Goal: Task Accomplishment & Management: Manage account settings

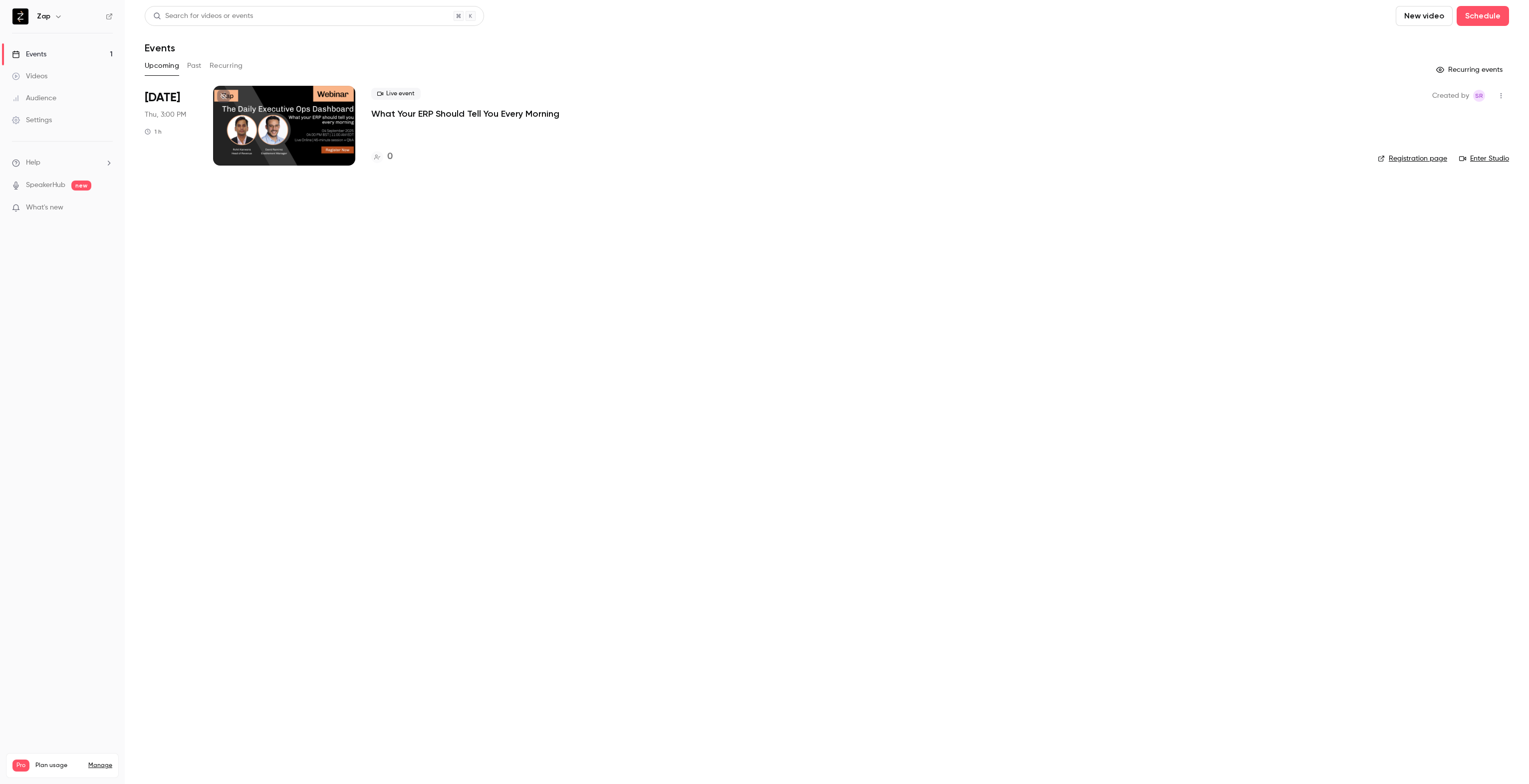
click at [1427, 16] on button "New video" at bounding box center [1424, 16] width 57 height 20
click at [1335, 453] on div at bounding box center [764, 392] width 1529 height 784
click at [1490, 10] on button "Schedule" at bounding box center [1483, 16] width 52 height 20
click at [1449, 46] on div "One time event" at bounding box center [1462, 43] width 76 height 10
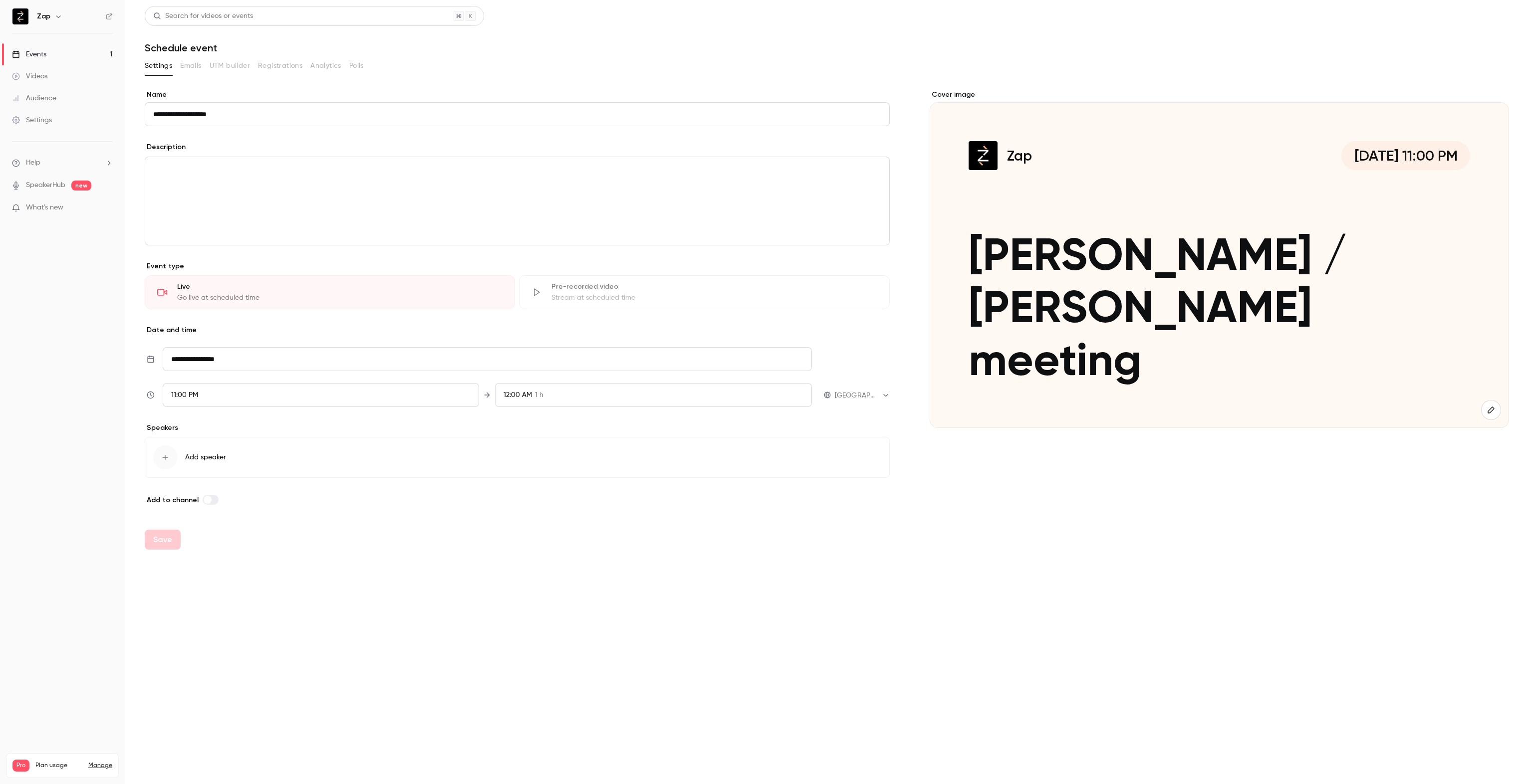
type input "**********"
click at [240, 111] on input "**********" at bounding box center [517, 114] width 745 height 24
click at [239, 160] on div "editor" at bounding box center [517, 200] width 744 height 88
click at [847, 393] on body "**********" at bounding box center [764, 392] width 1529 height 784
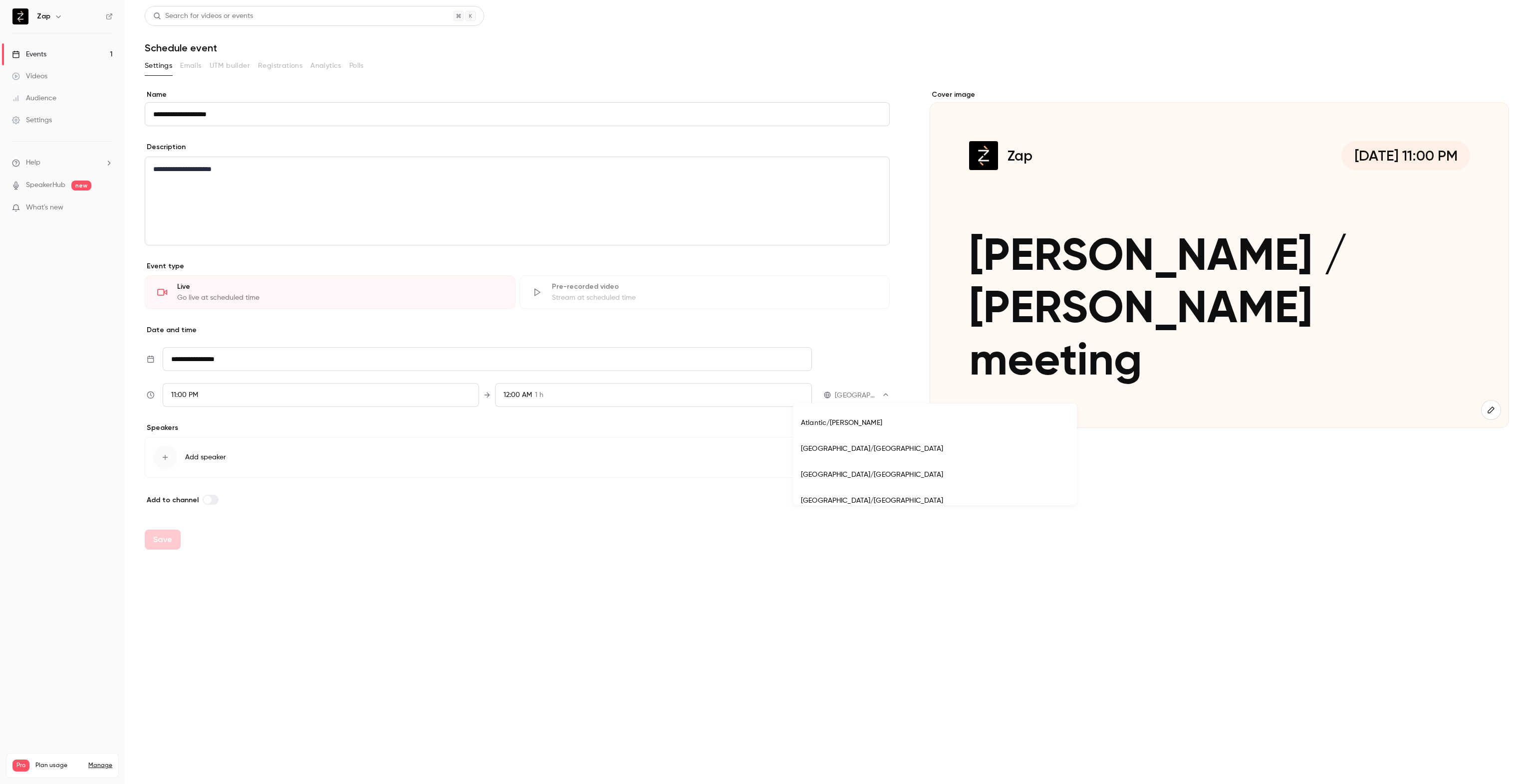
click at [839, 471] on li "Australia/Brisbane" at bounding box center [935, 475] width 284 height 26
type input "**********"
click at [237, 394] on div "11:00 PM" at bounding box center [321, 395] width 317 height 24
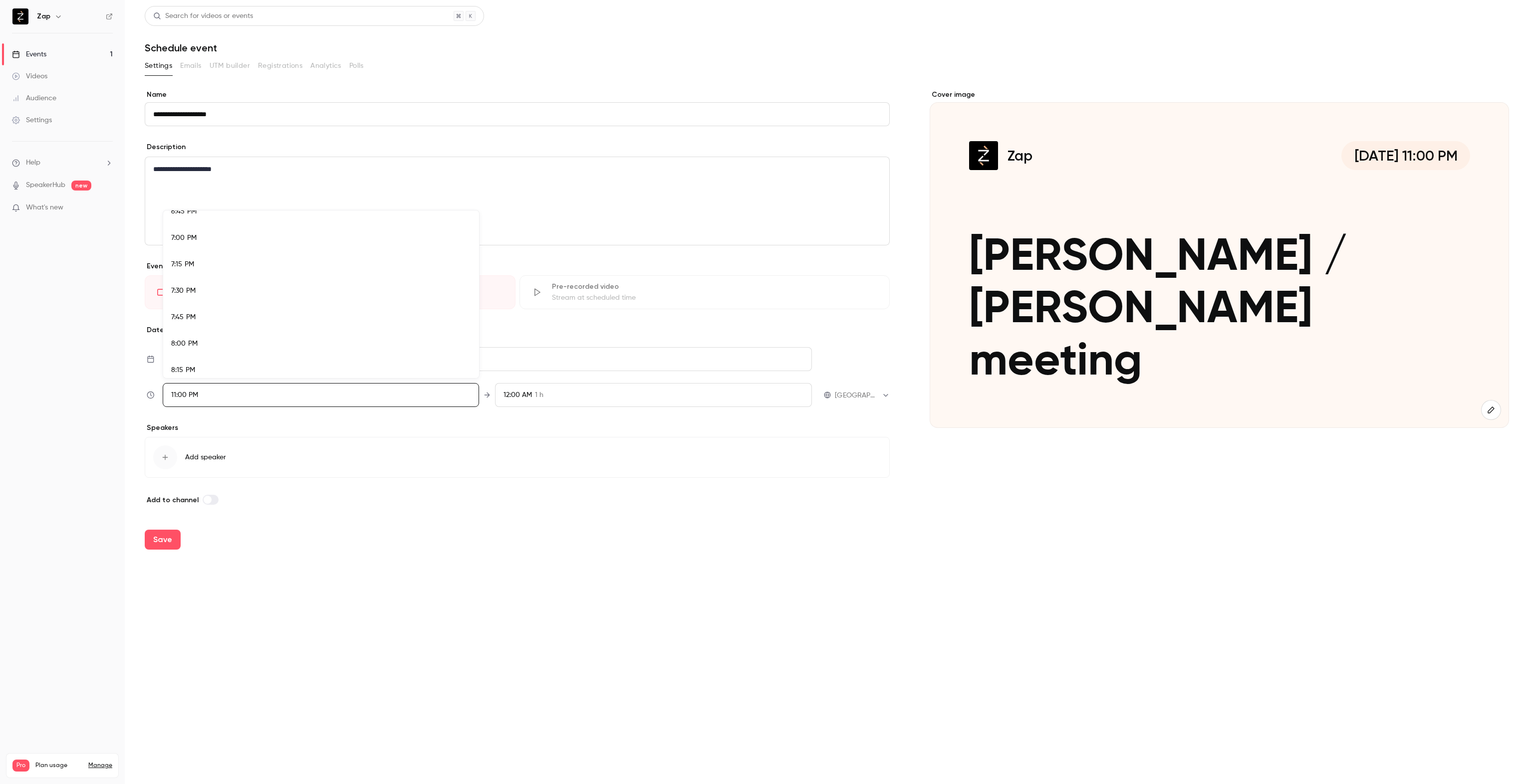
scroll to position [2045, 0]
click at [224, 345] on div "8:30 PM" at bounding box center [321, 346] width 300 height 10
click at [530, 395] on div at bounding box center [764, 392] width 1529 height 784
click at [530, 395] on div "9:30 PM 1 h" at bounding box center [653, 395] width 317 height 24
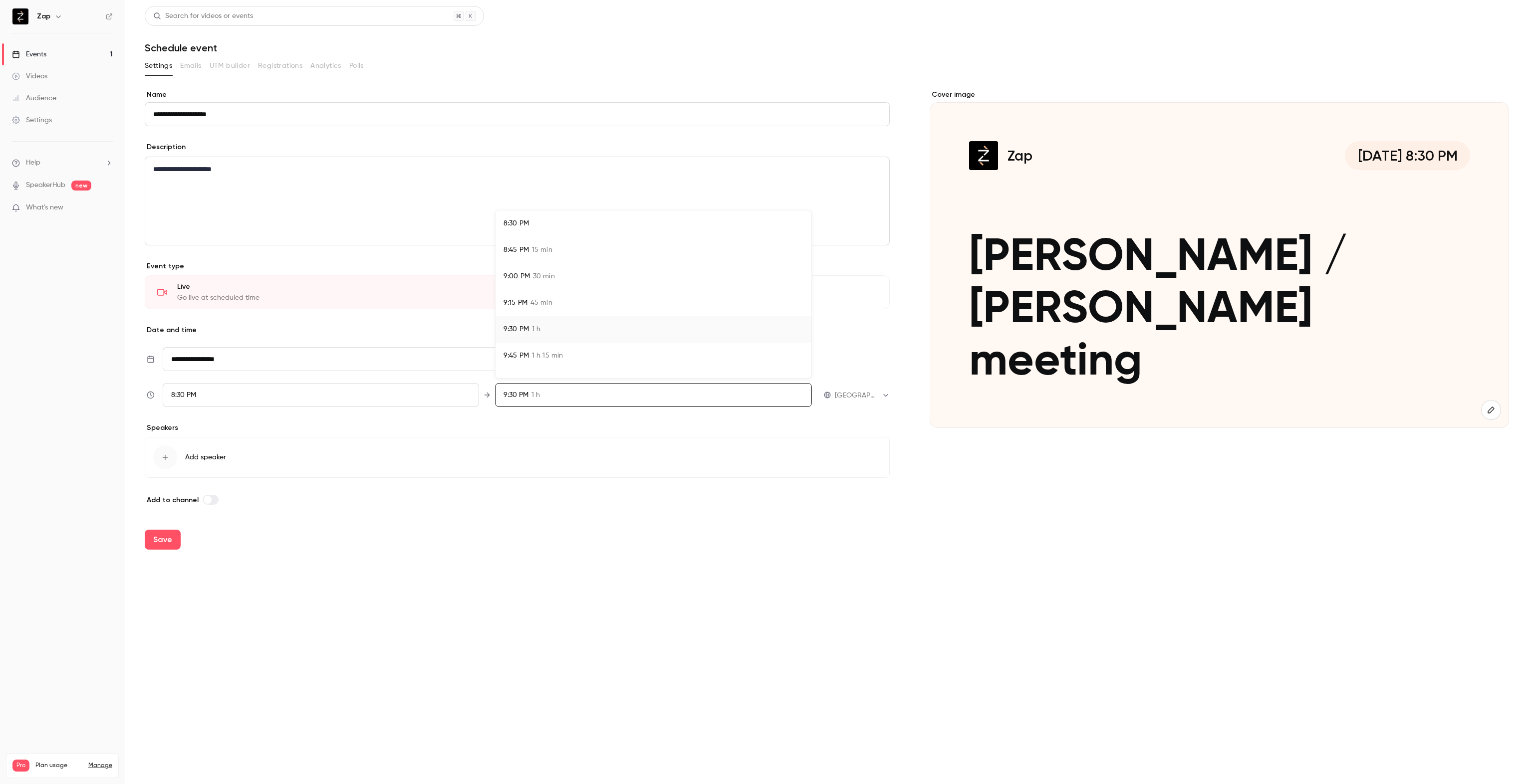
click at [531, 273] on div "9:00 PM 30 min" at bounding box center [653, 276] width 300 height 10
click at [166, 539] on div at bounding box center [764, 392] width 1529 height 784
click at [156, 540] on button "Save" at bounding box center [163, 540] width 36 height 20
type input "**********"
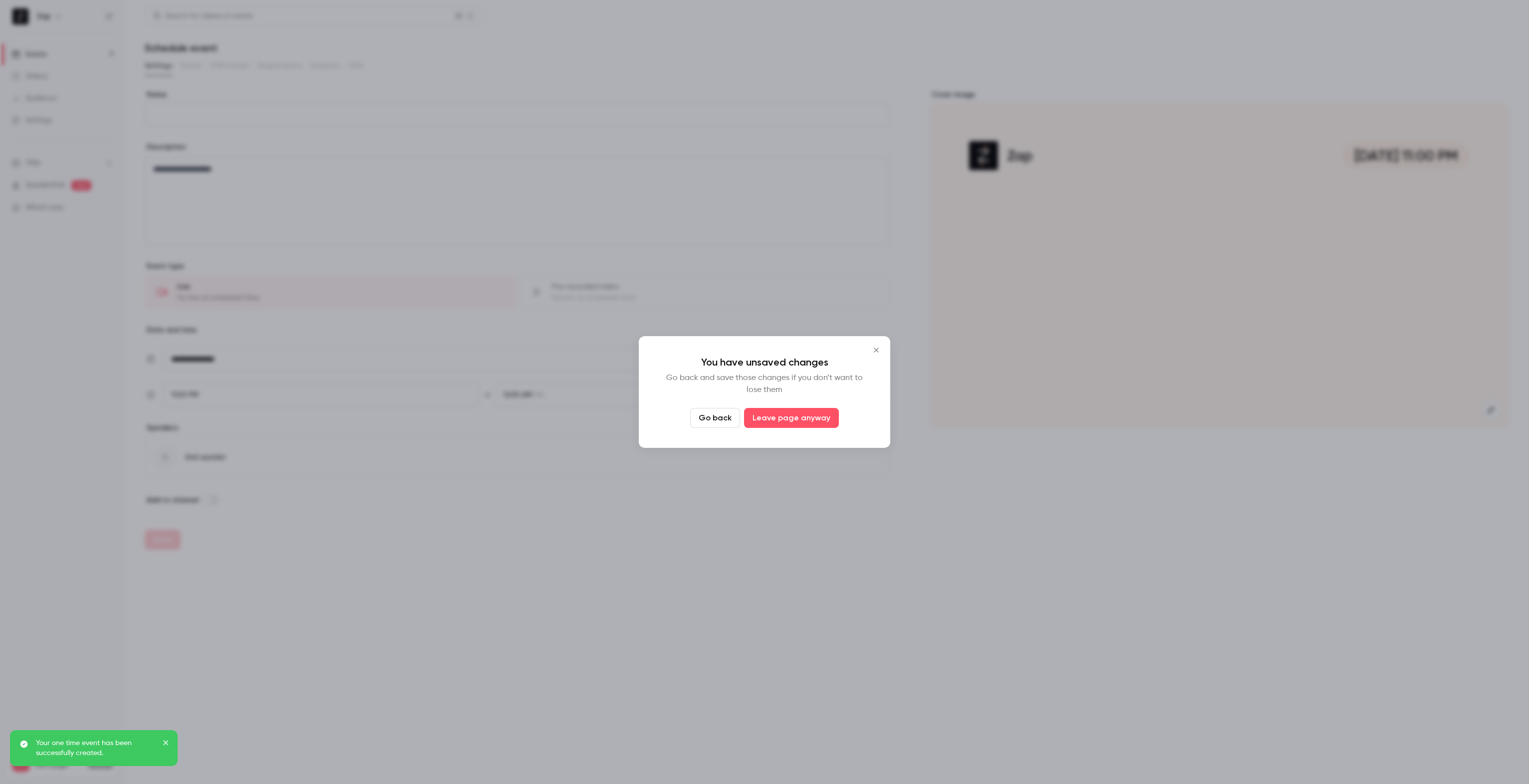
click at [716, 422] on button "Go back" at bounding box center [715, 418] width 50 height 20
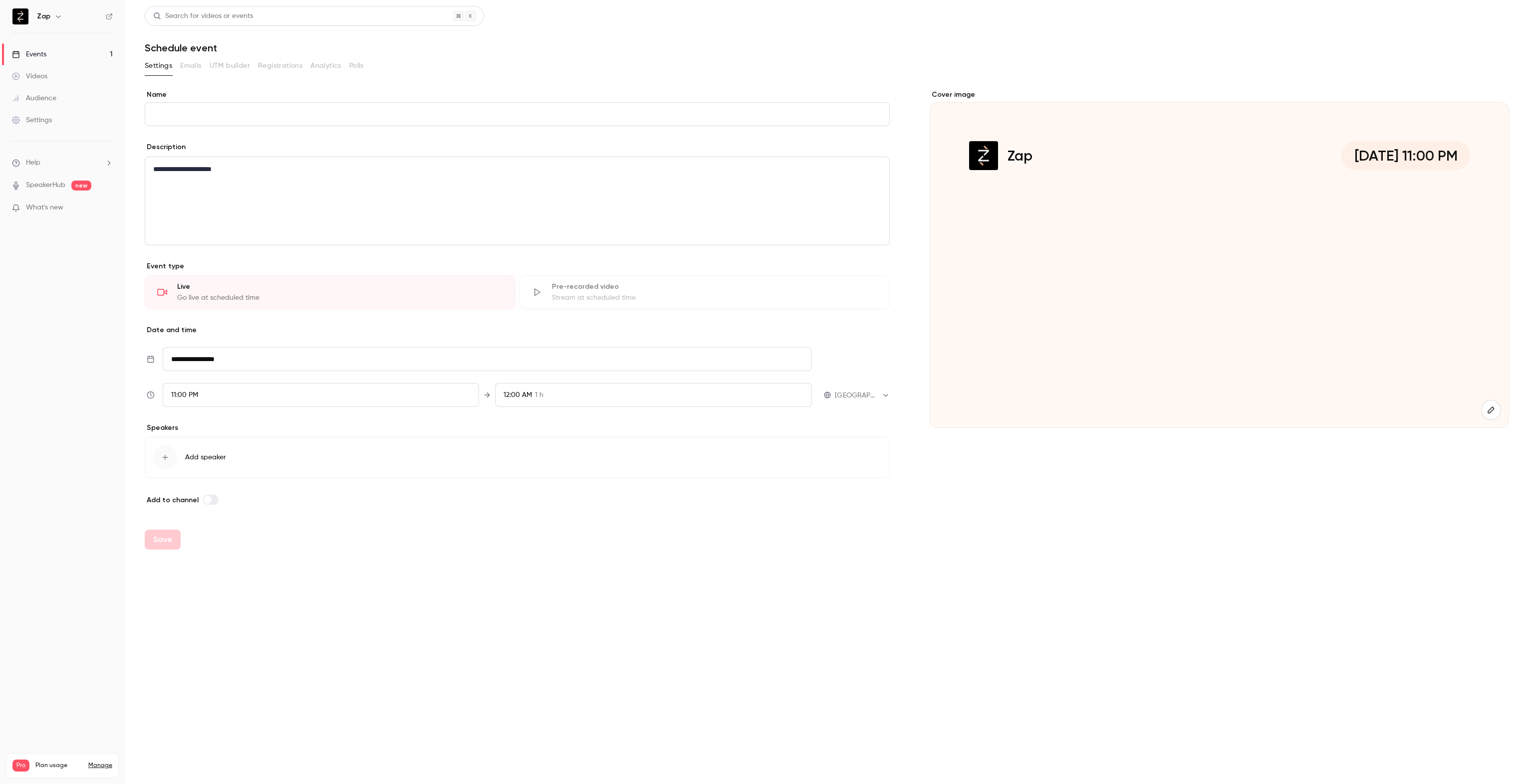
click at [208, 110] on input "Name" at bounding box center [517, 114] width 745 height 24
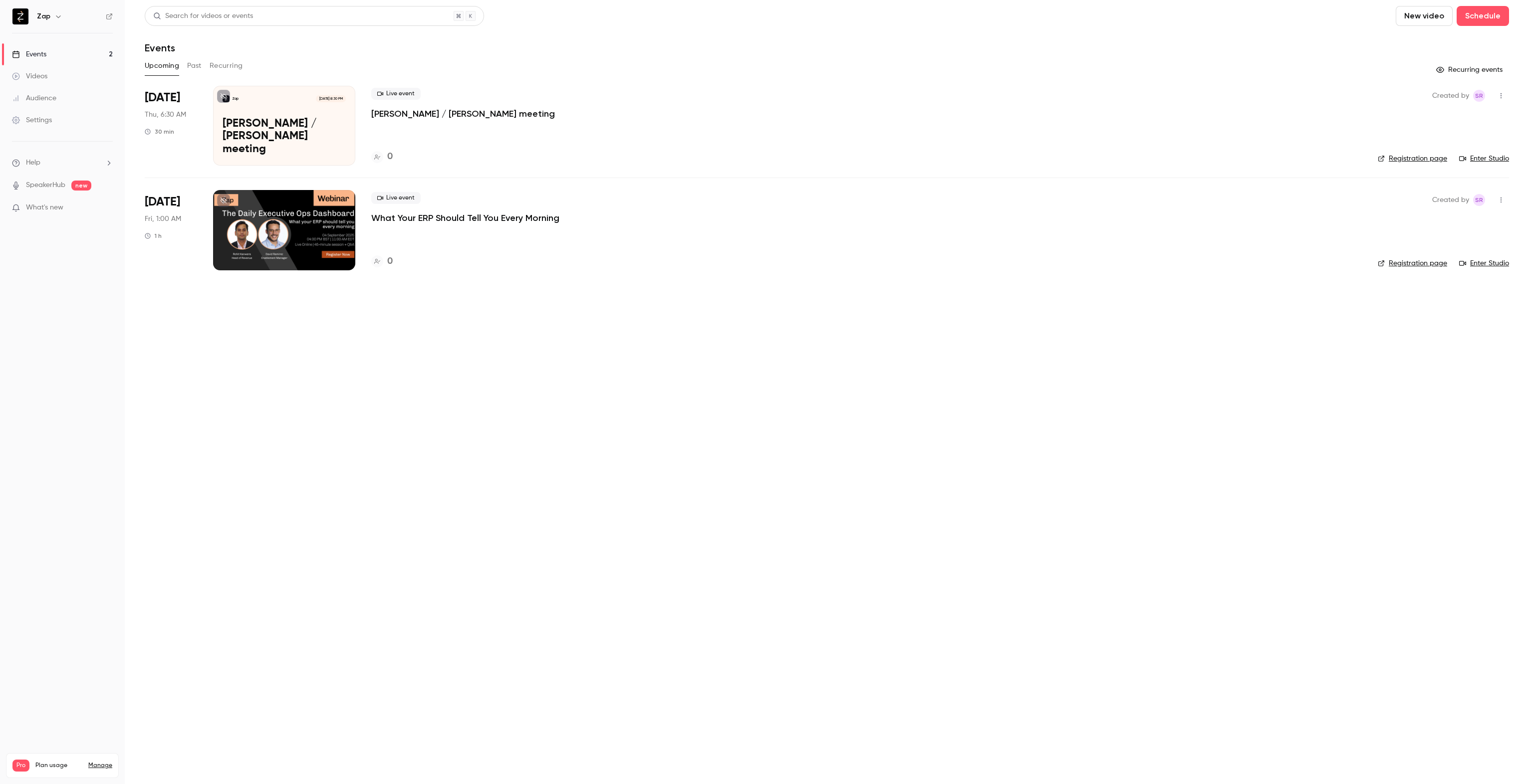
click at [1495, 158] on link "Enter Studio" at bounding box center [1483, 158] width 50 height 10
click at [312, 118] on div "Zap [DATE] 8:30 PM [PERSON_NAME] / [PERSON_NAME] meeting" at bounding box center [284, 126] width 143 height 80
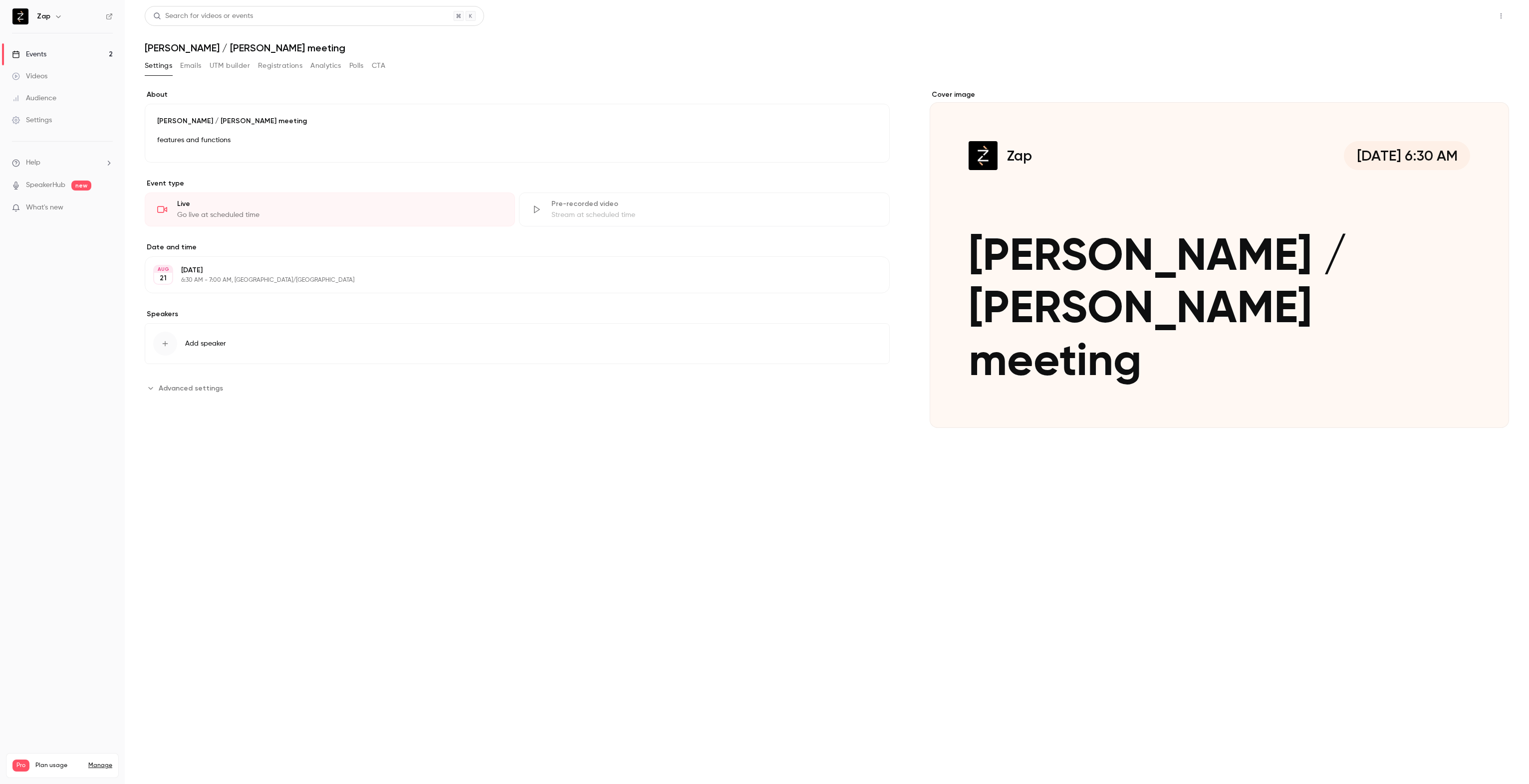
click at [1459, 13] on button "Share" at bounding box center [1465, 16] width 39 height 20
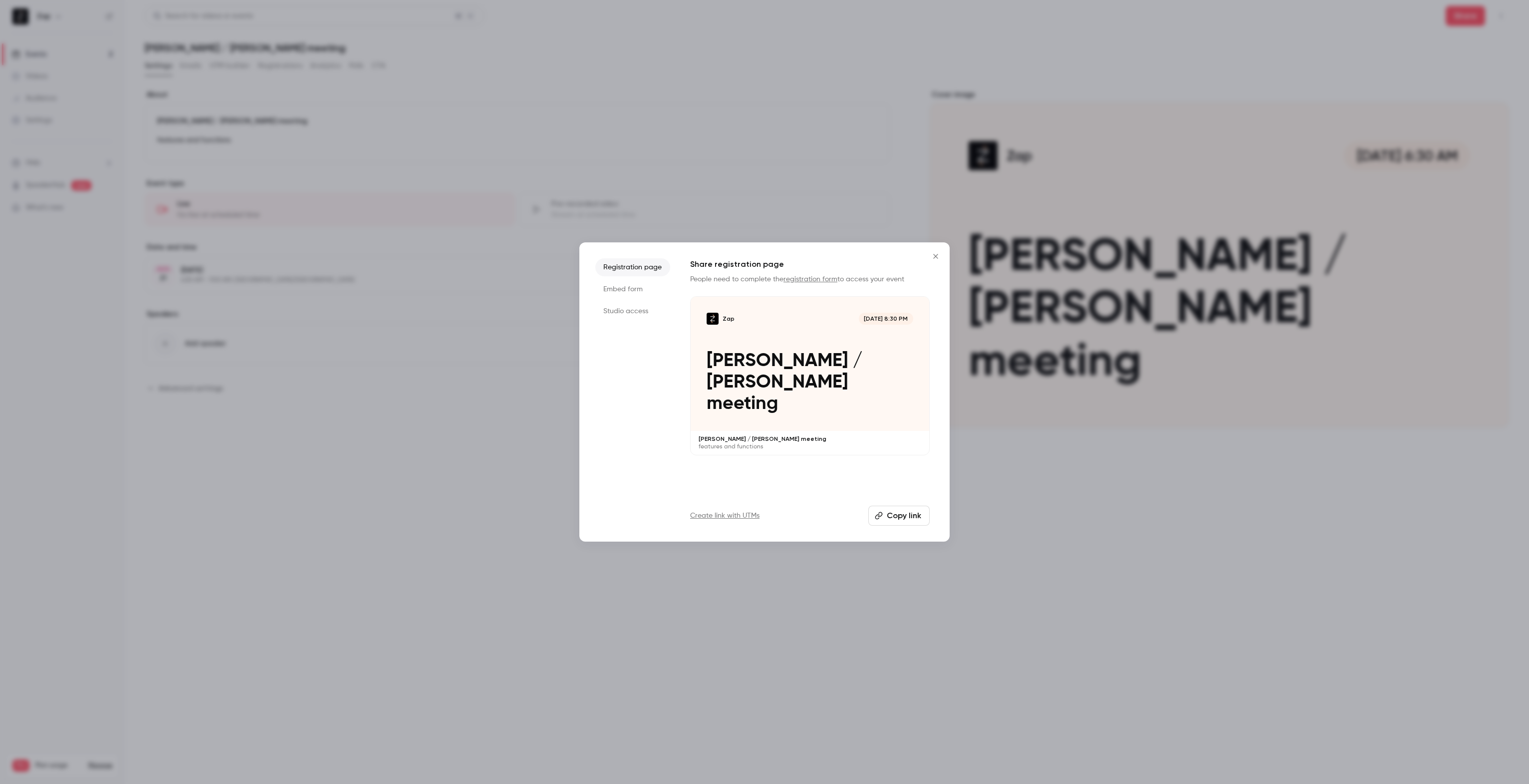
click at [631, 312] on li "Studio access" at bounding box center [632, 311] width 75 height 18
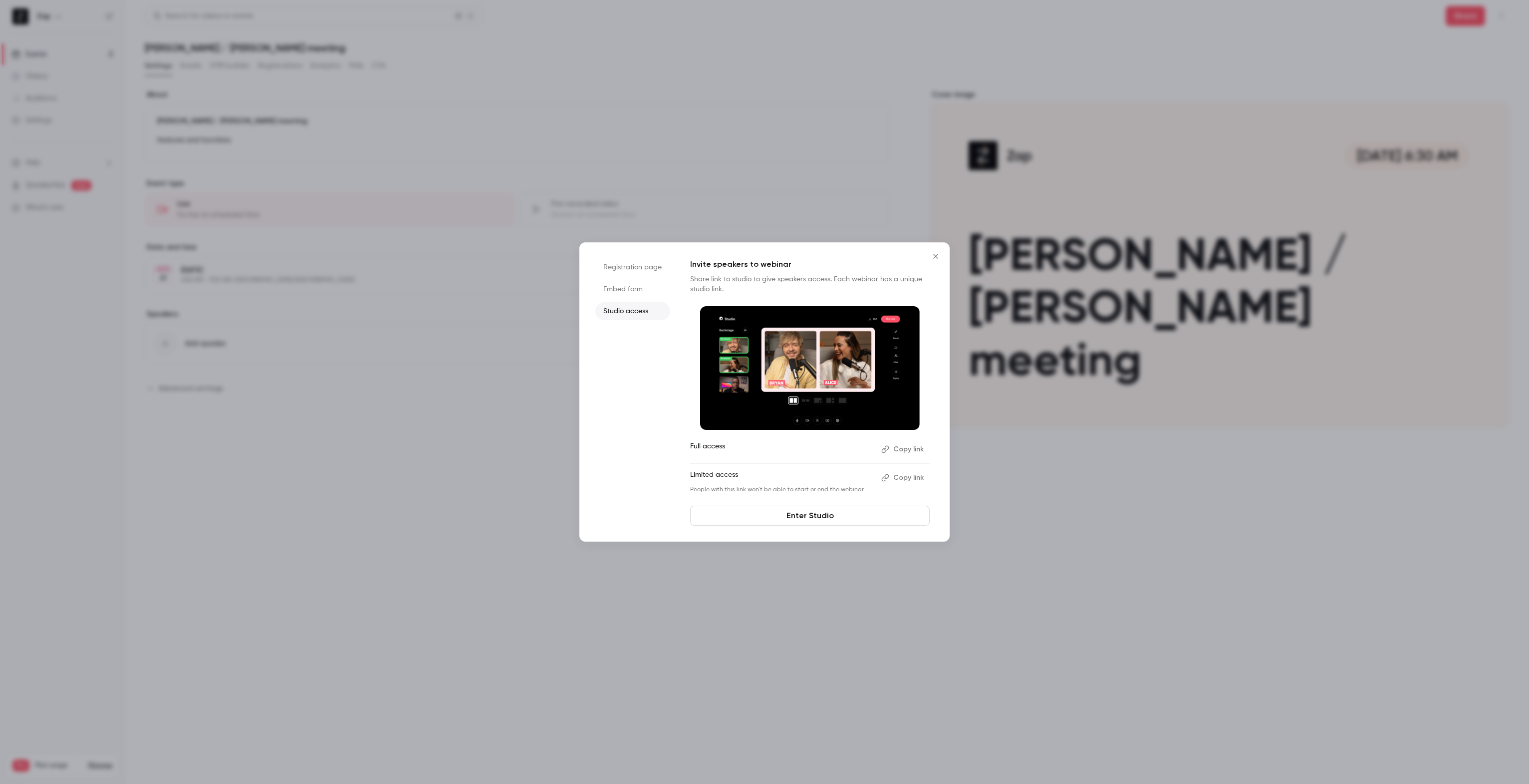
click at [910, 449] on button "Copy link" at bounding box center [903, 449] width 52 height 16
click at [802, 520] on link "Enter Studio" at bounding box center [810, 516] width 240 height 20
click at [938, 257] on icon "Close" at bounding box center [936, 256] width 12 height 8
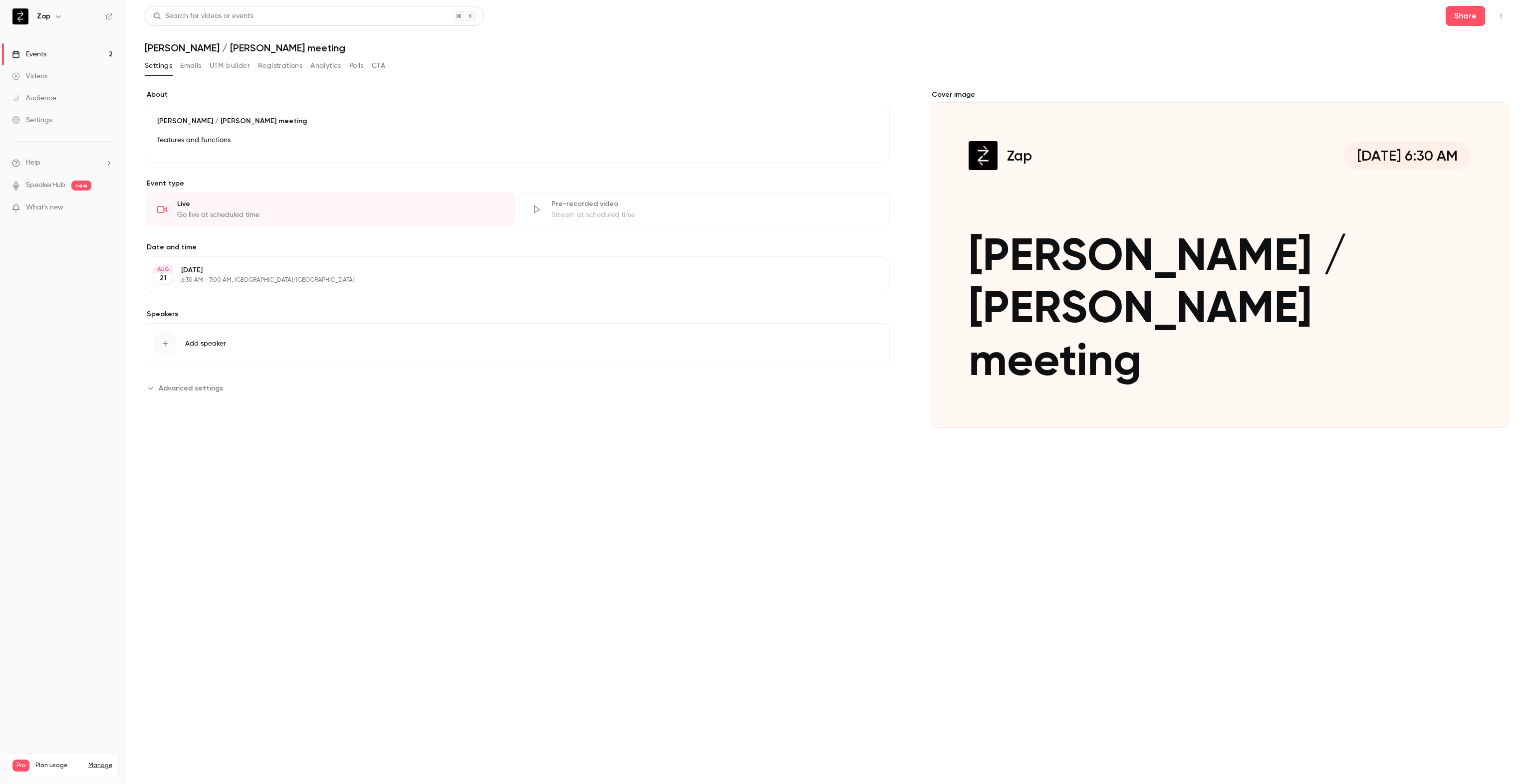
click at [44, 56] on div "Events" at bounding box center [30, 54] width 35 height 10
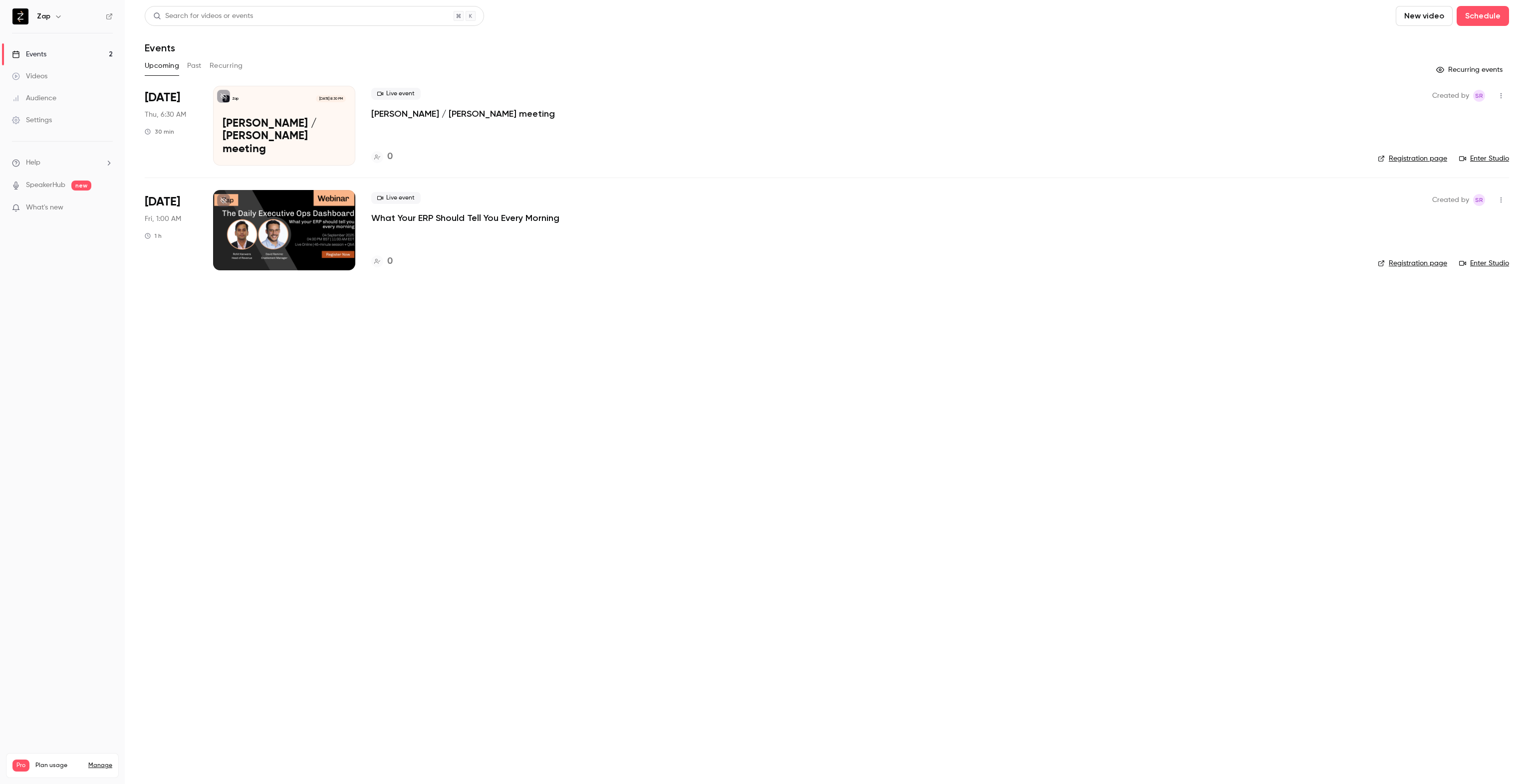
click at [411, 219] on p "What Your ERP Should Tell You Every Morning" at bounding box center [465, 218] width 188 height 12
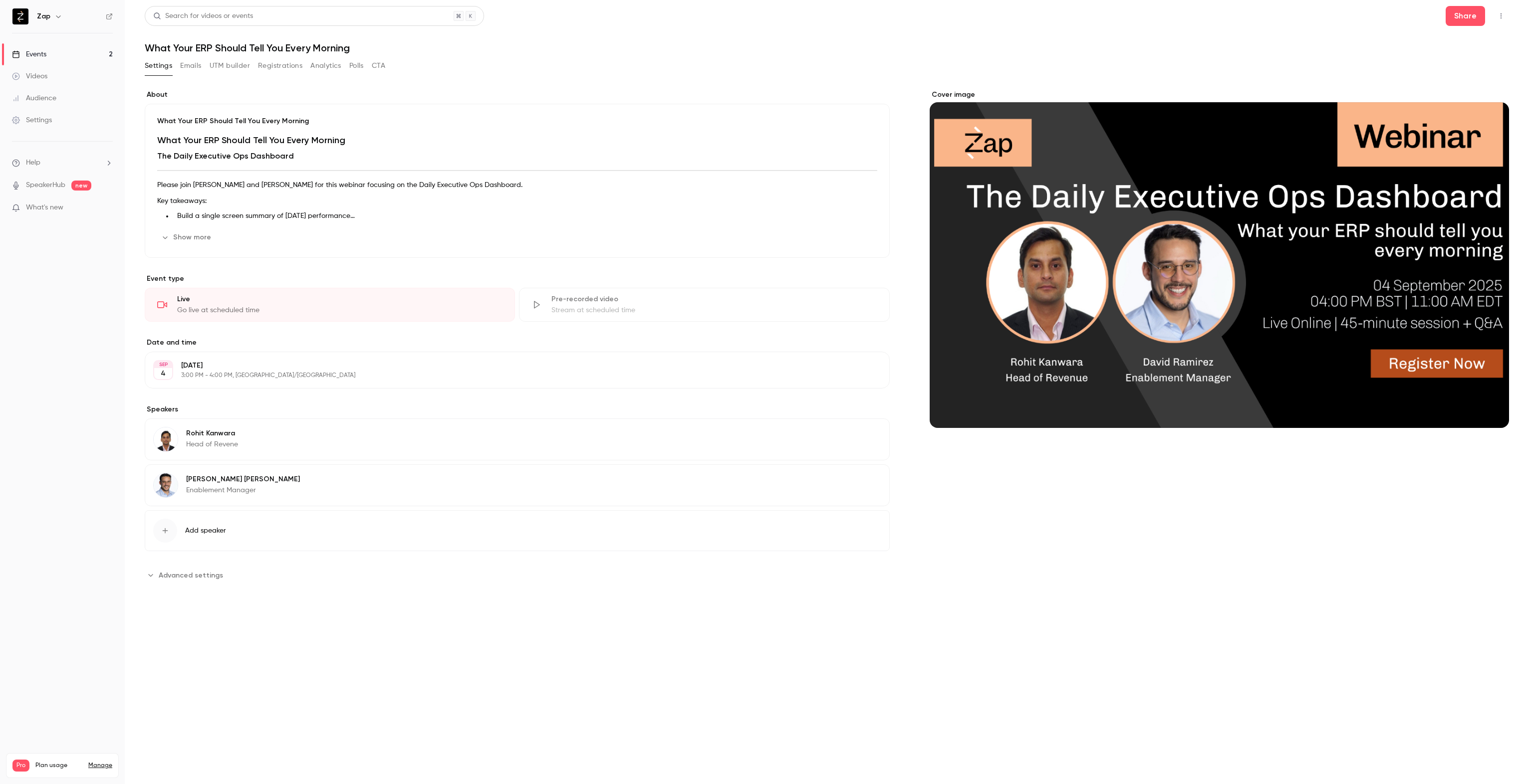
click at [297, 205] on p "Key takeaways:" at bounding box center [517, 201] width 720 height 12
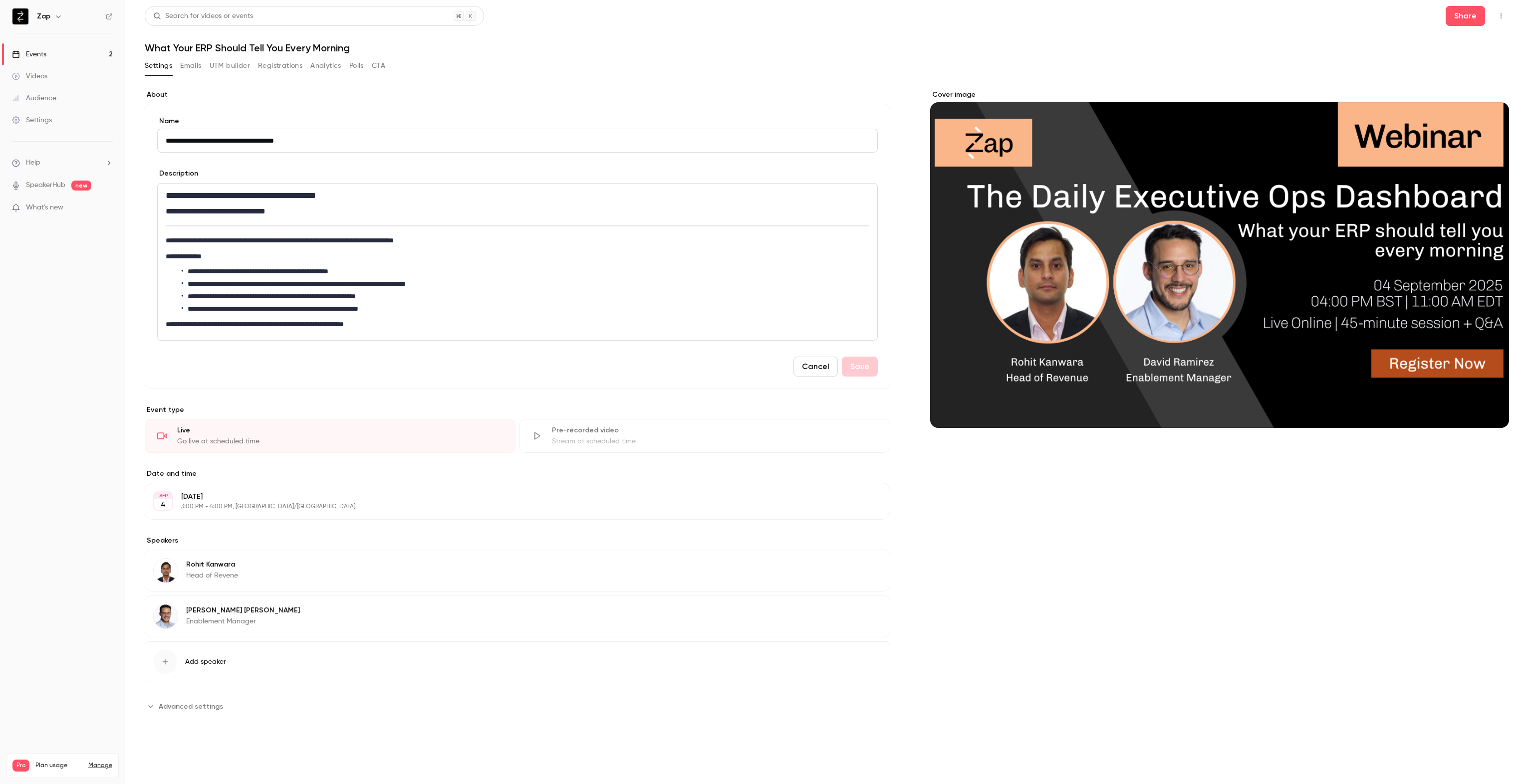
click at [276, 65] on button "Registrations" at bounding box center [280, 66] width 44 height 16
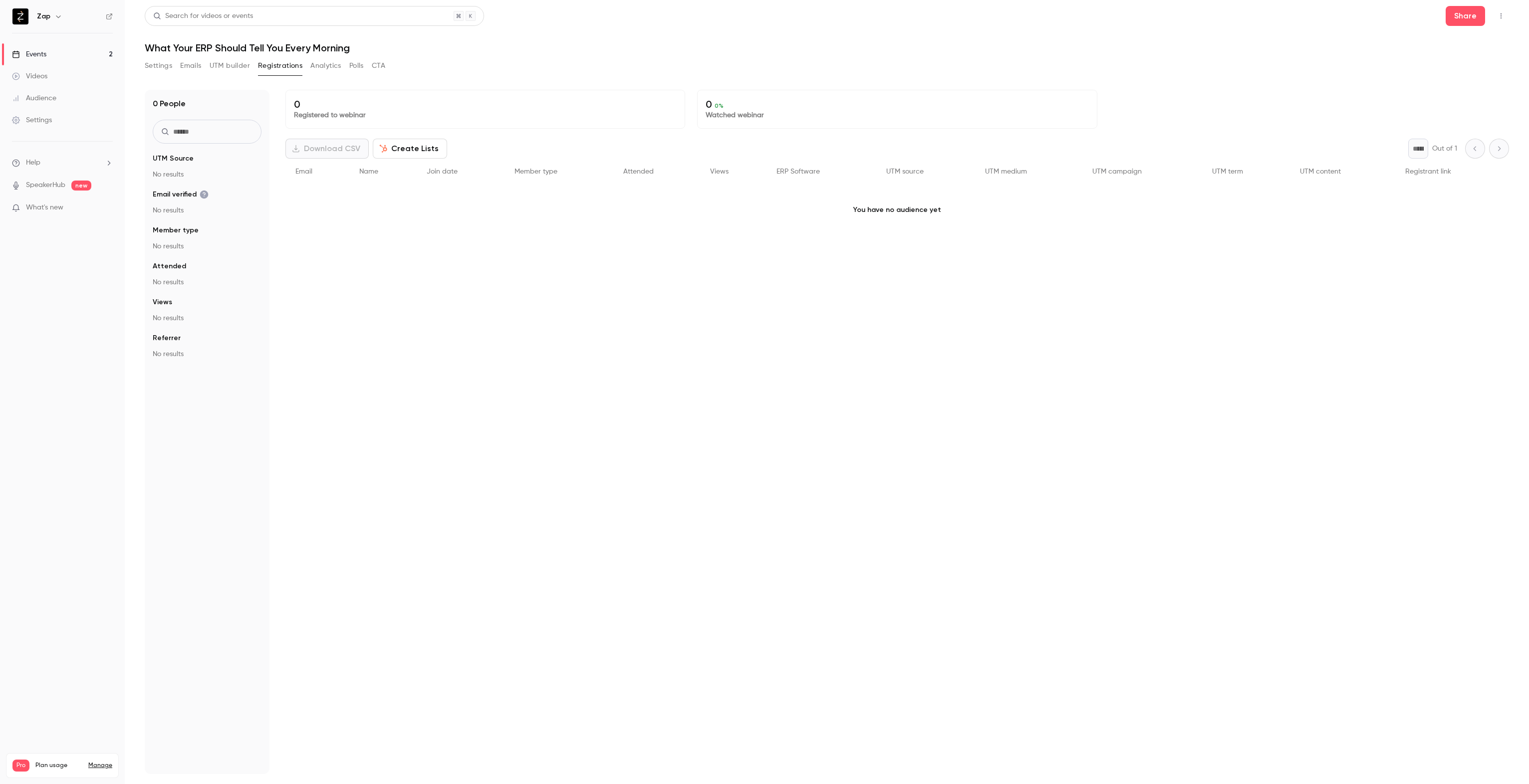
click at [166, 67] on button "Settings" at bounding box center [158, 66] width 27 height 16
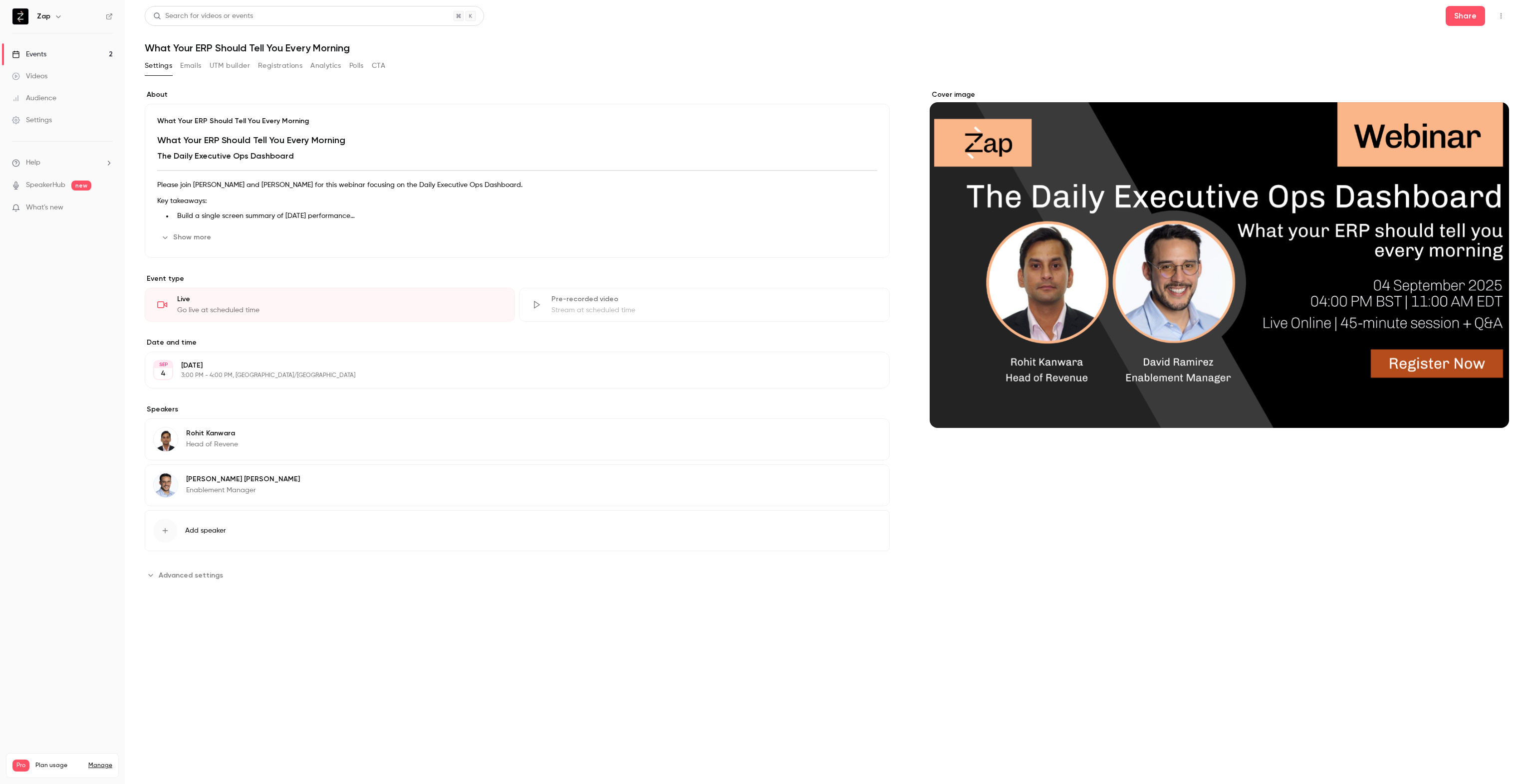
click at [179, 575] on span "Advanced settings" at bounding box center [190, 575] width 64 height 10
click at [247, 135] on h1 "What Your ERP Should Tell You Every Morning" at bounding box center [517, 140] width 720 height 12
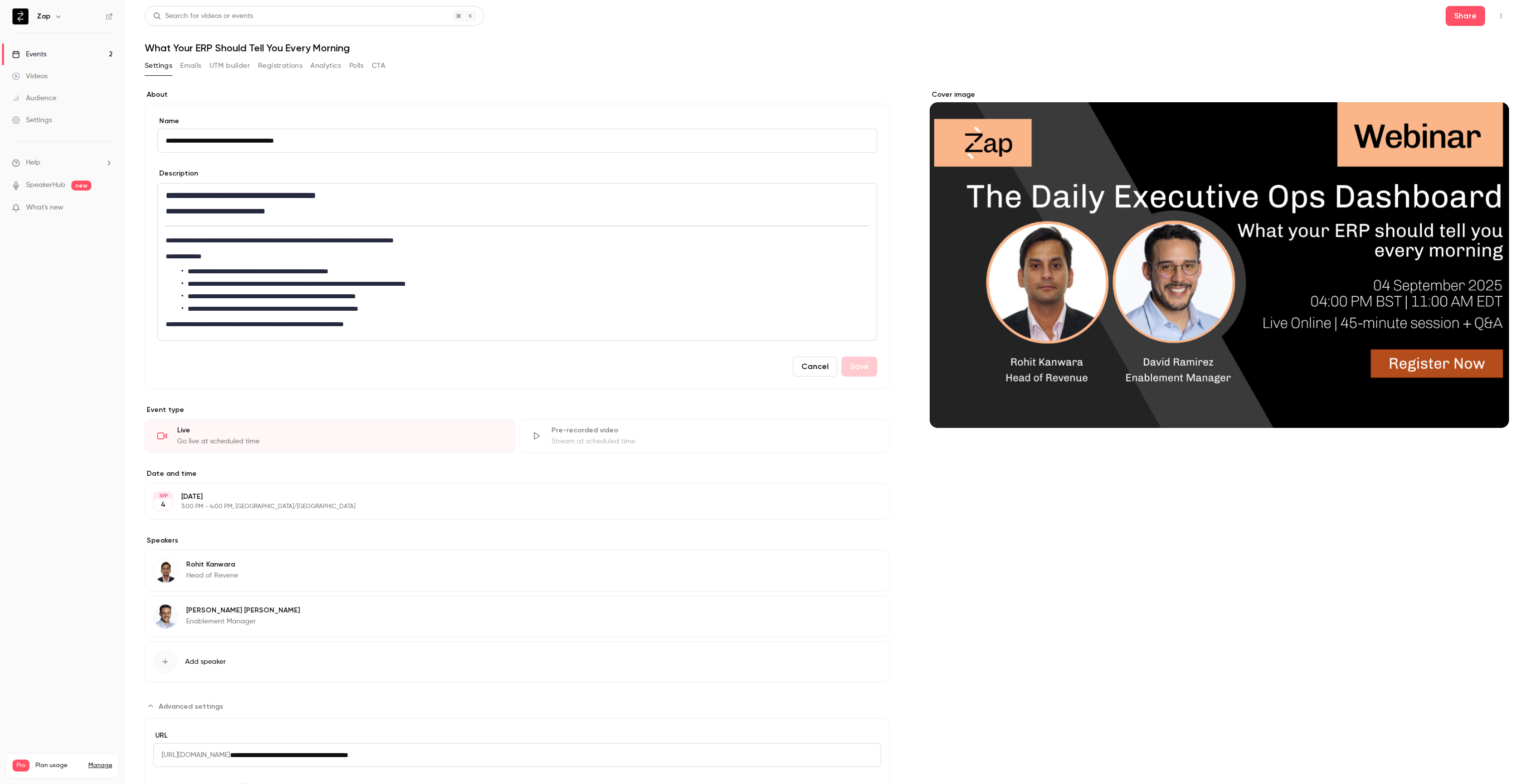
click at [192, 66] on button "Emails" at bounding box center [190, 66] width 21 height 16
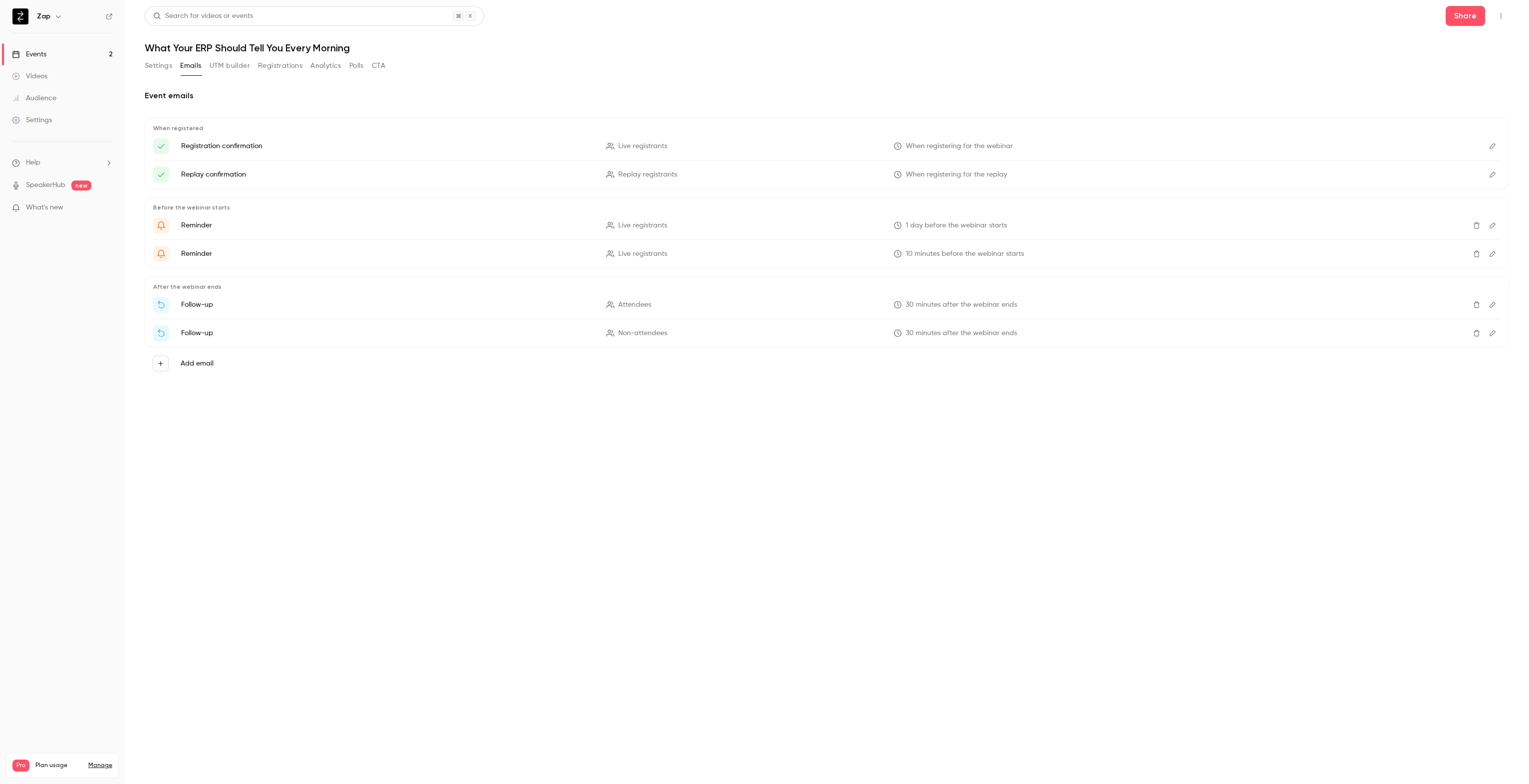
click at [355, 68] on button "Polls" at bounding box center [357, 66] width 14 height 16
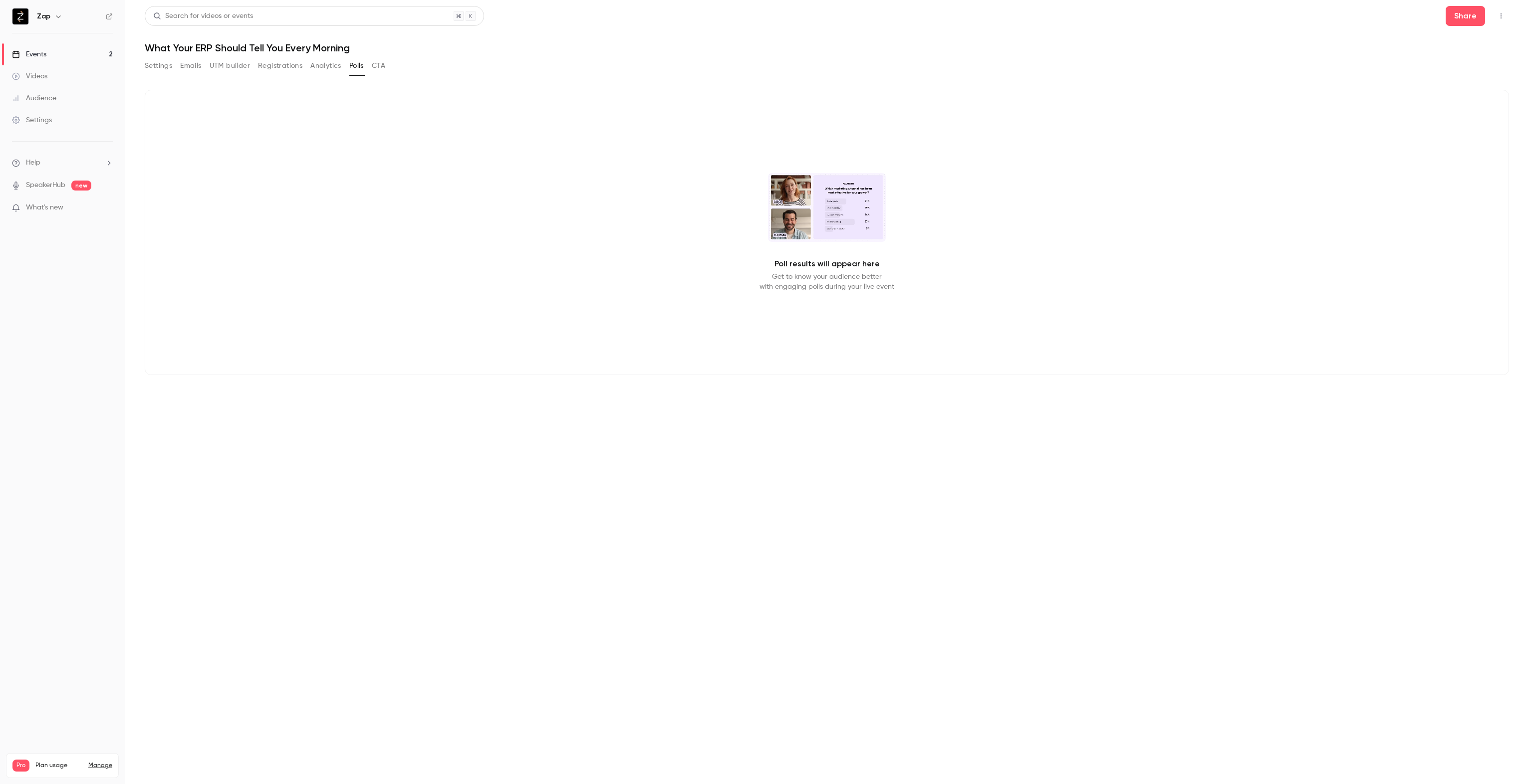
click at [44, 123] on div "Settings" at bounding box center [32, 120] width 40 height 10
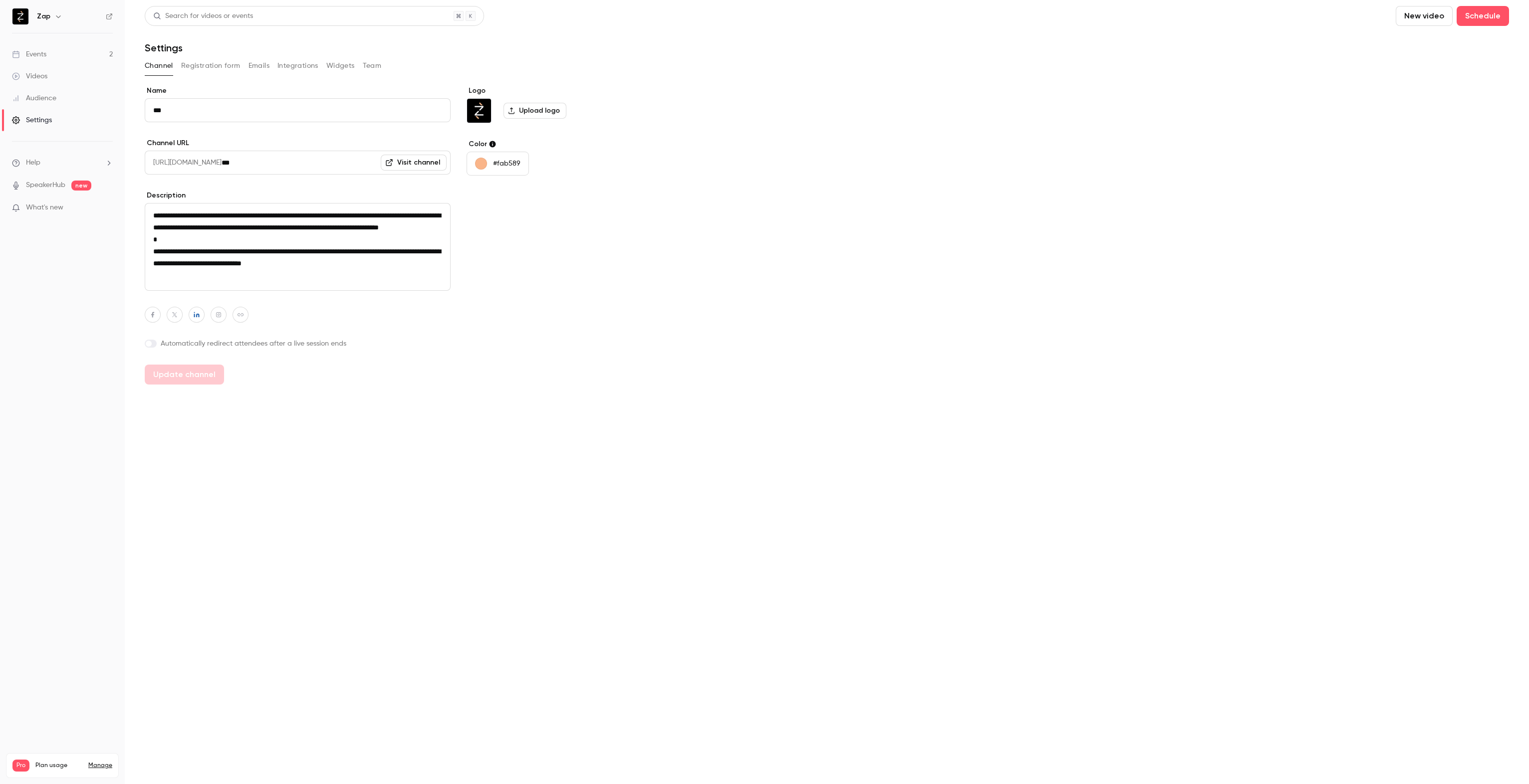
click at [224, 64] on button "Registration form" at bounding box center [211, 66] width 59 height 16
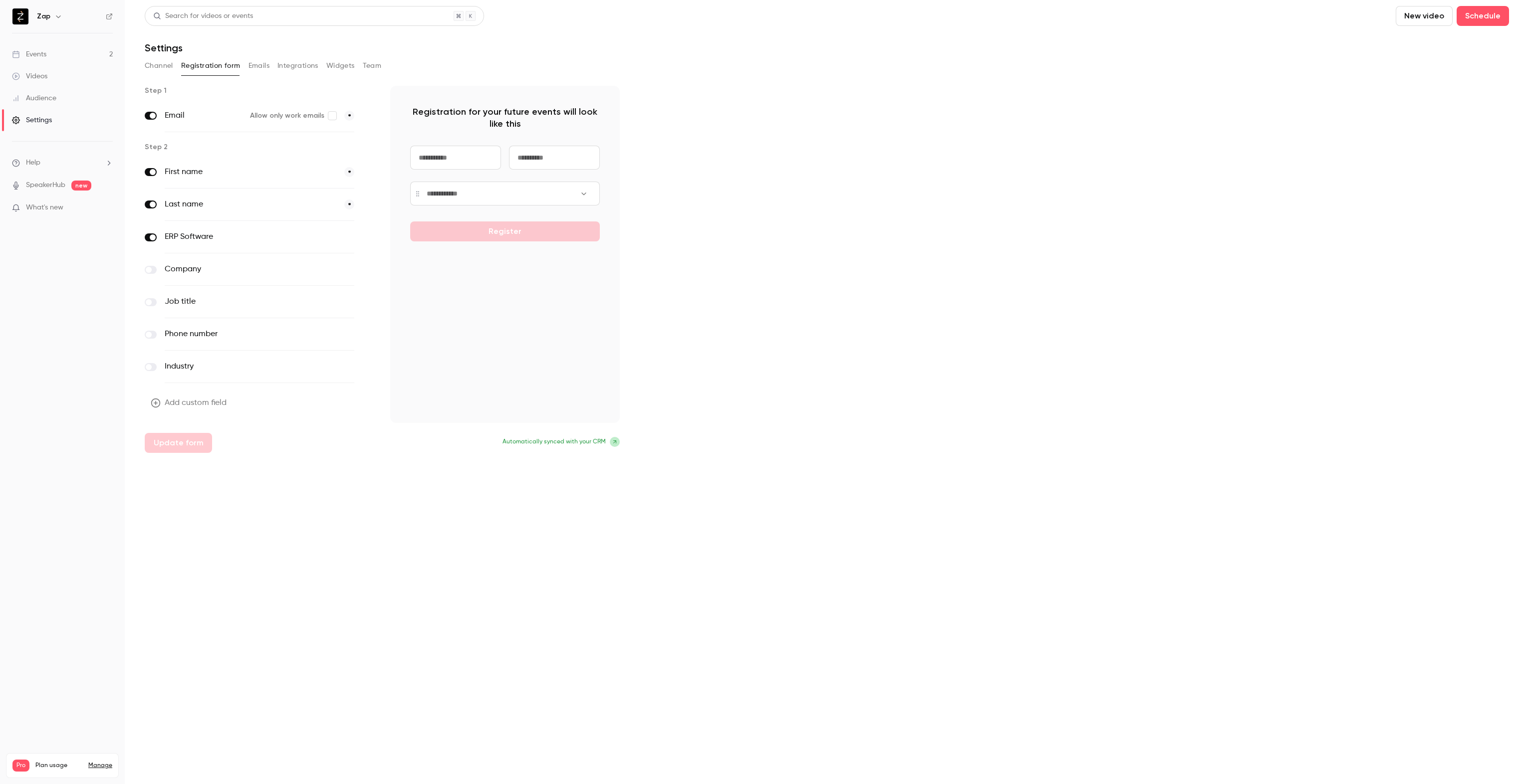
click at [185, 401] on button "Add custom field" at bounding box center [190, 403] width 90 height 20
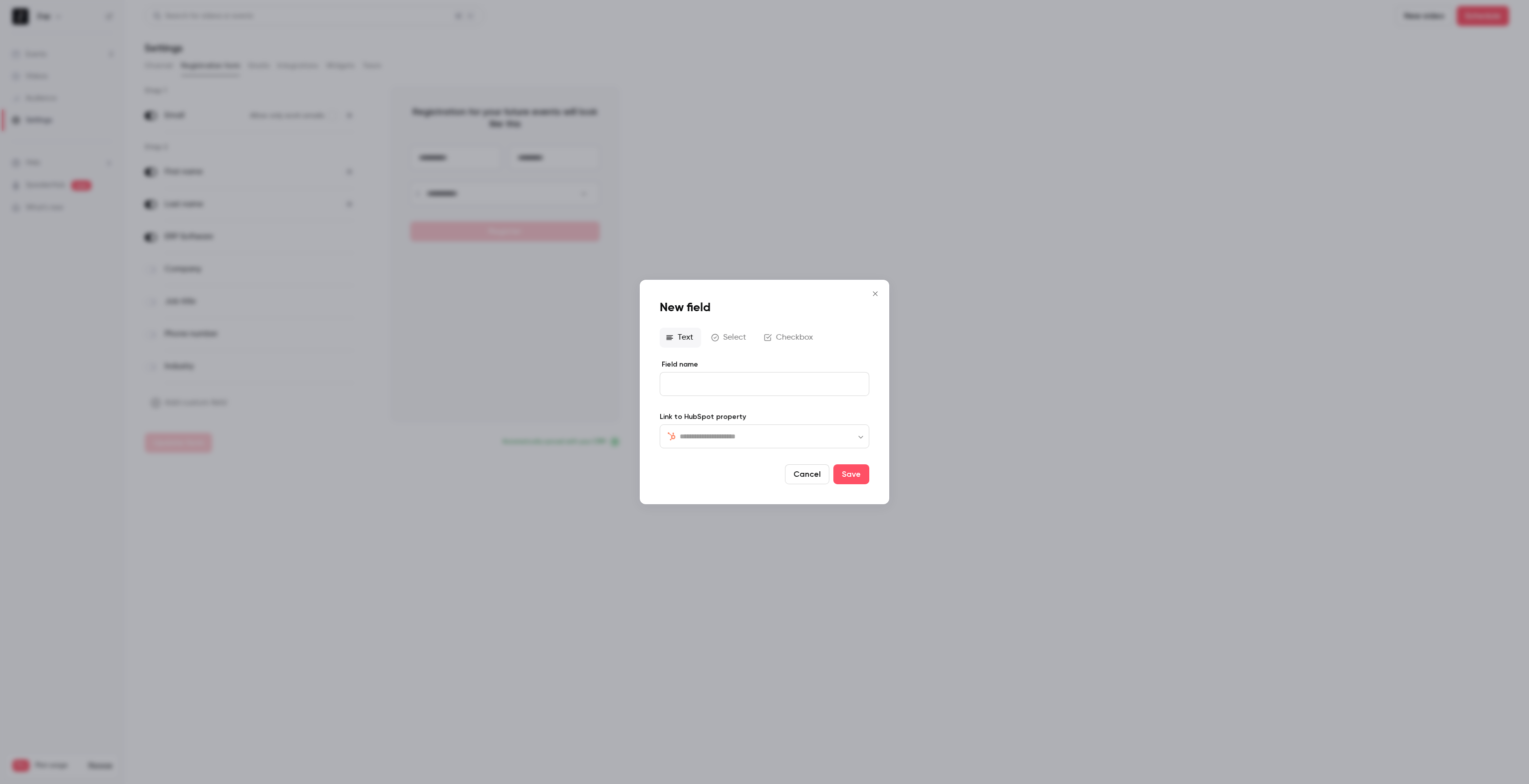
click at [779, 340] on button "Checkbox" at bounding box center [789, 338] width 63 height 20
click at [732, 391] on div "editor" at bounding box center [764, 385] width 208 height 22
click at [711, 385] on p "**********" at bounding box center [764, 385] width 192 height 10
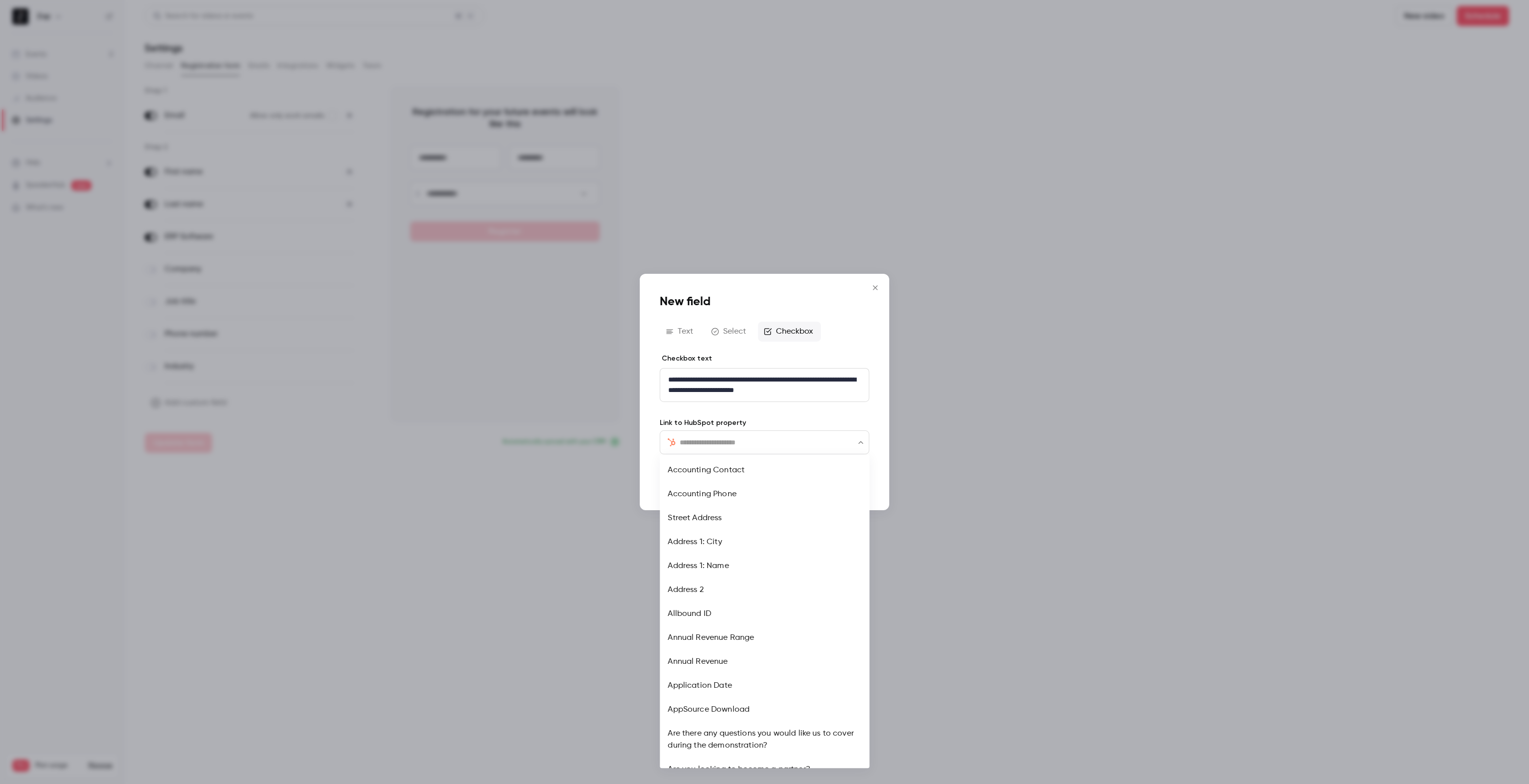
click at [732, 445] on input "text" at bounding box center [770, 442] width 182 height 12
type input "*"
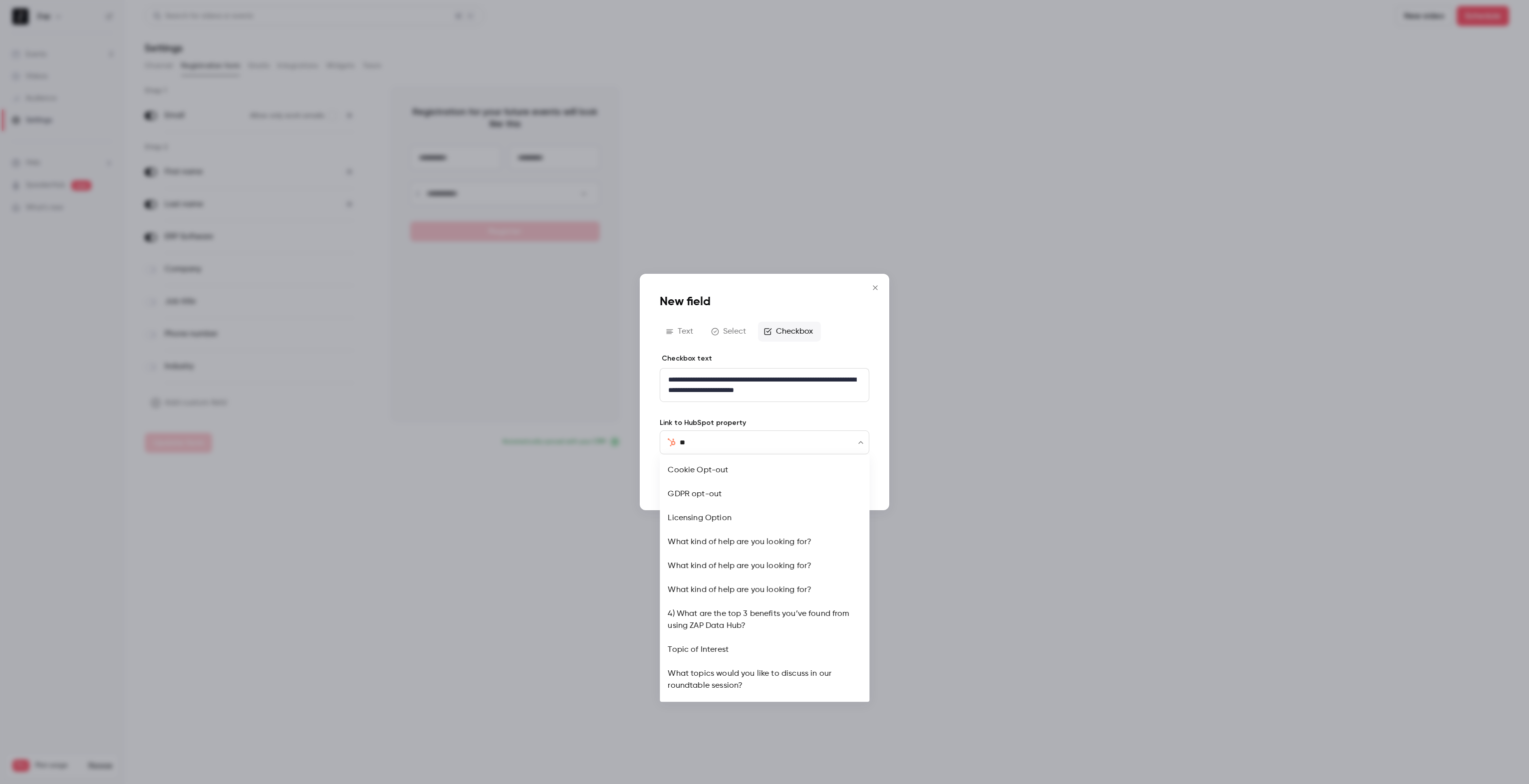
type input "*"
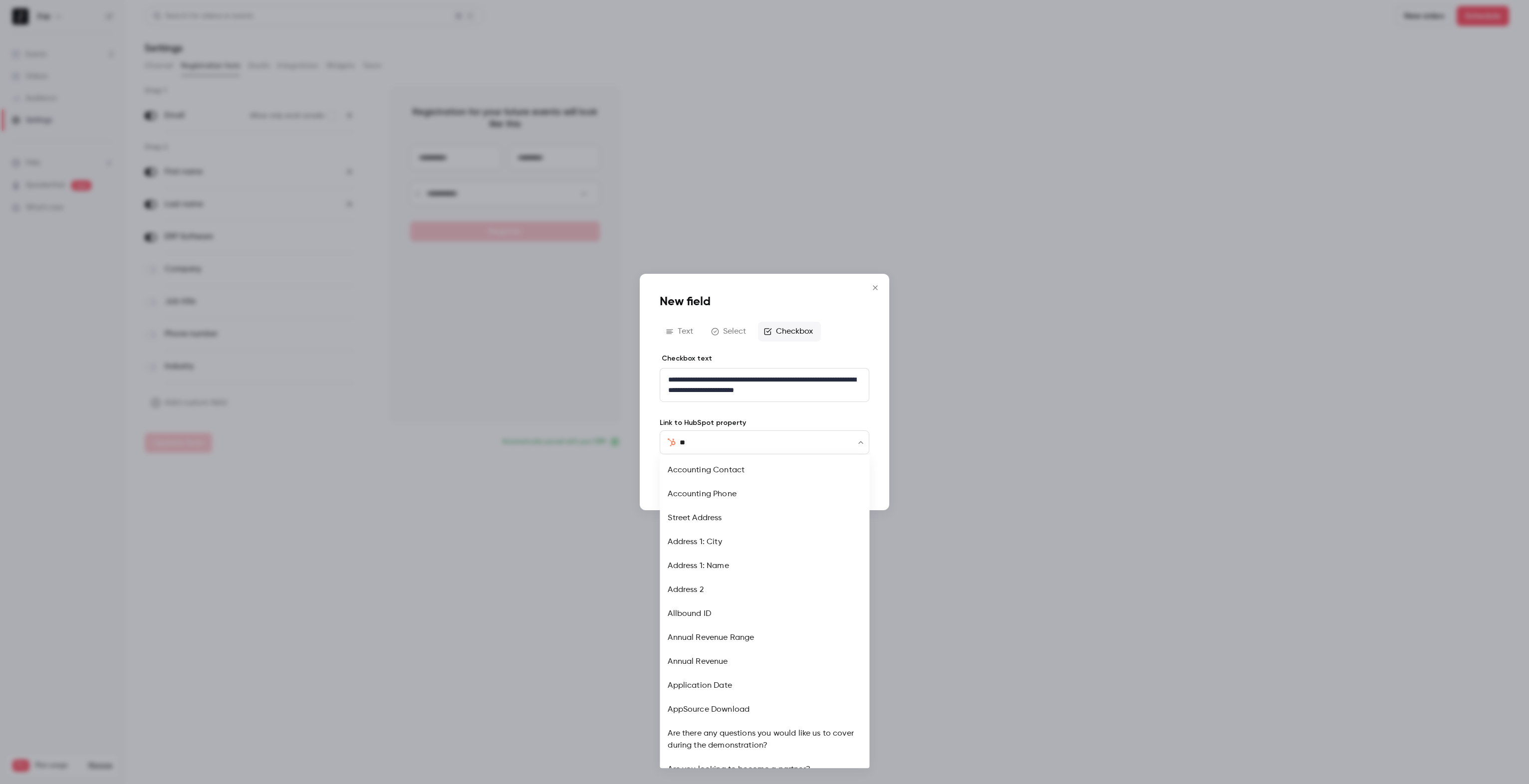
type input "*"
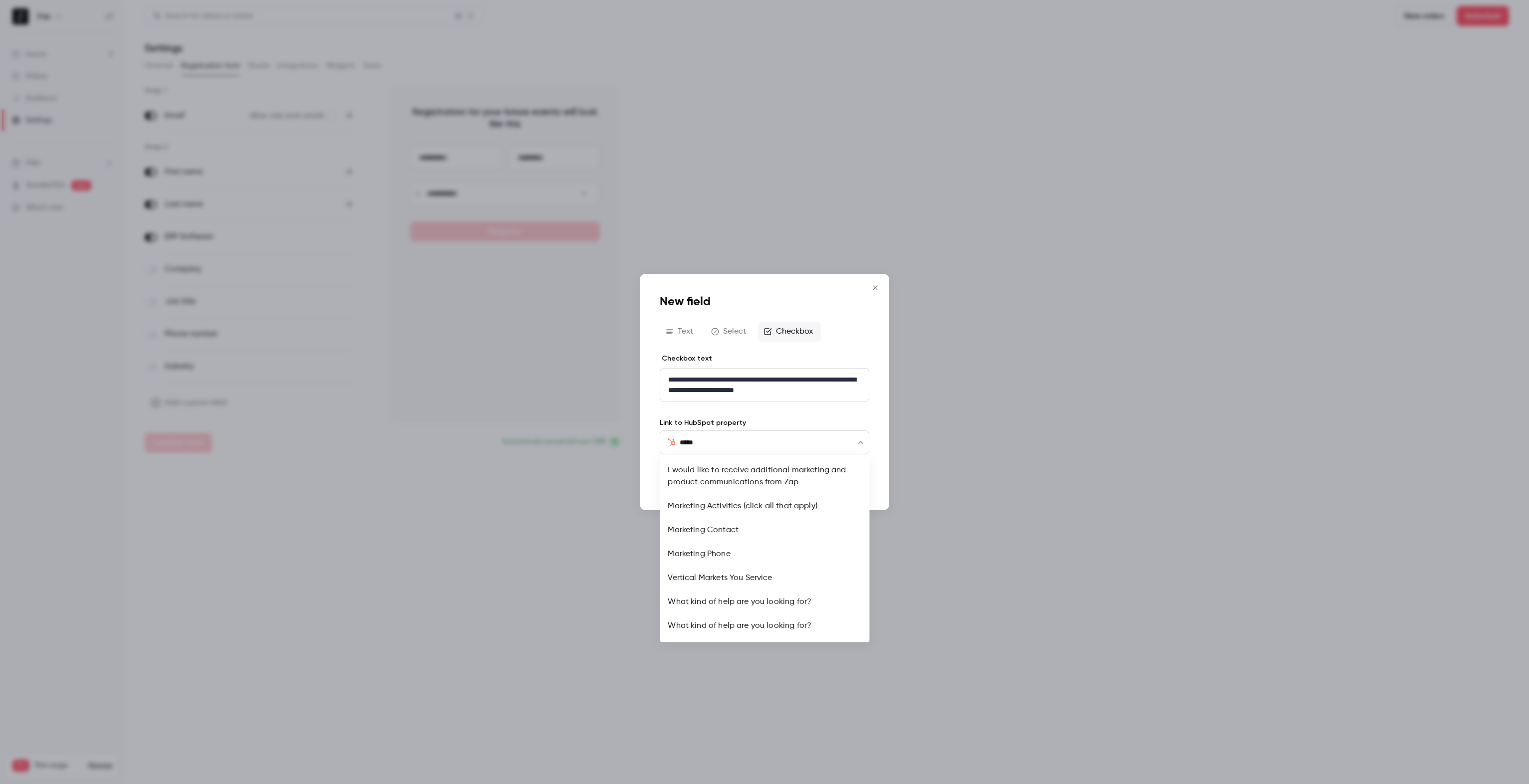
type input "******"
click at [709, 528] on li "Marketing Contact" at bounding box center [765, 530] width 210 height 24
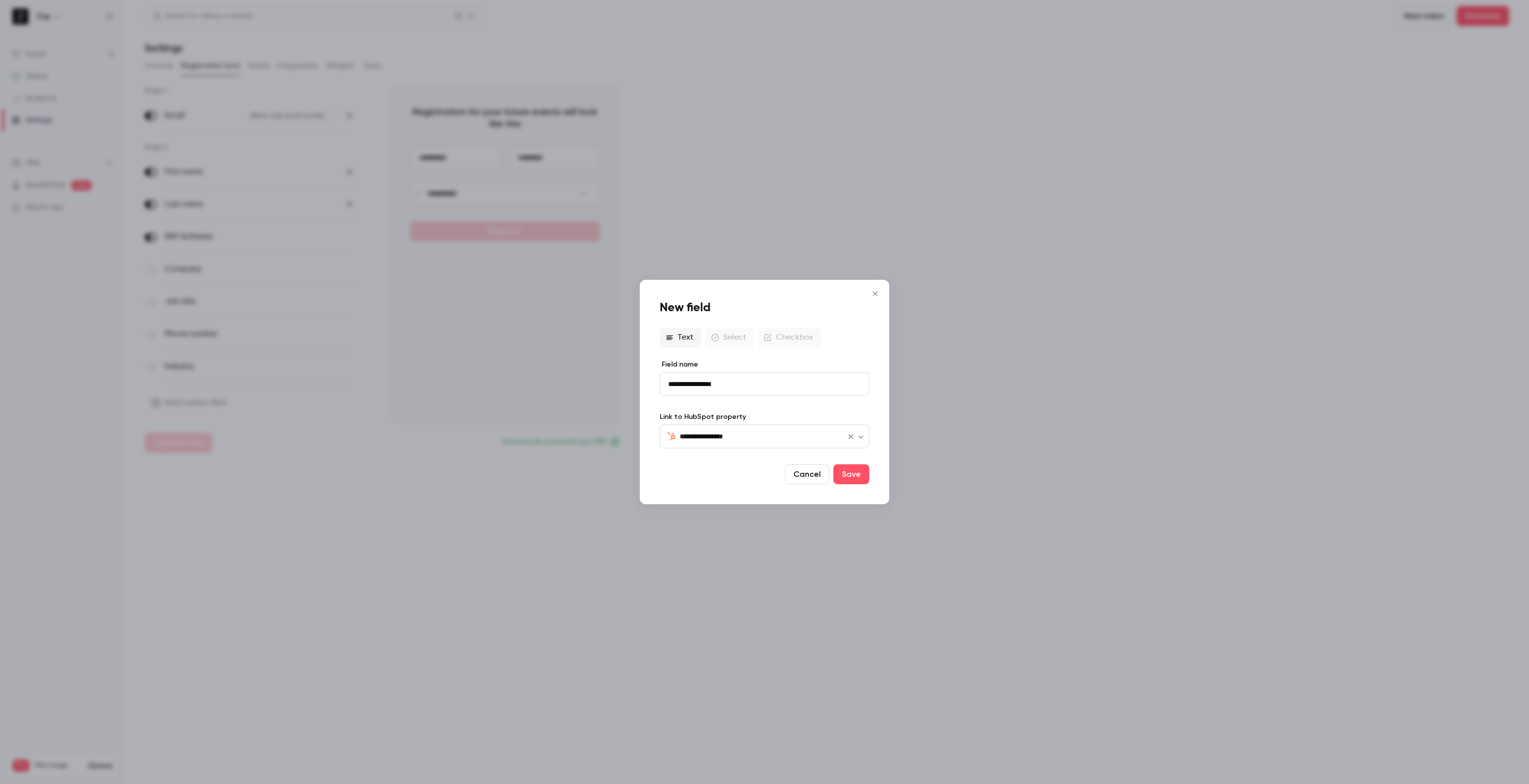
click at [779, 436] on input "**********" at bounding box center [758, 436] width 157 height 12
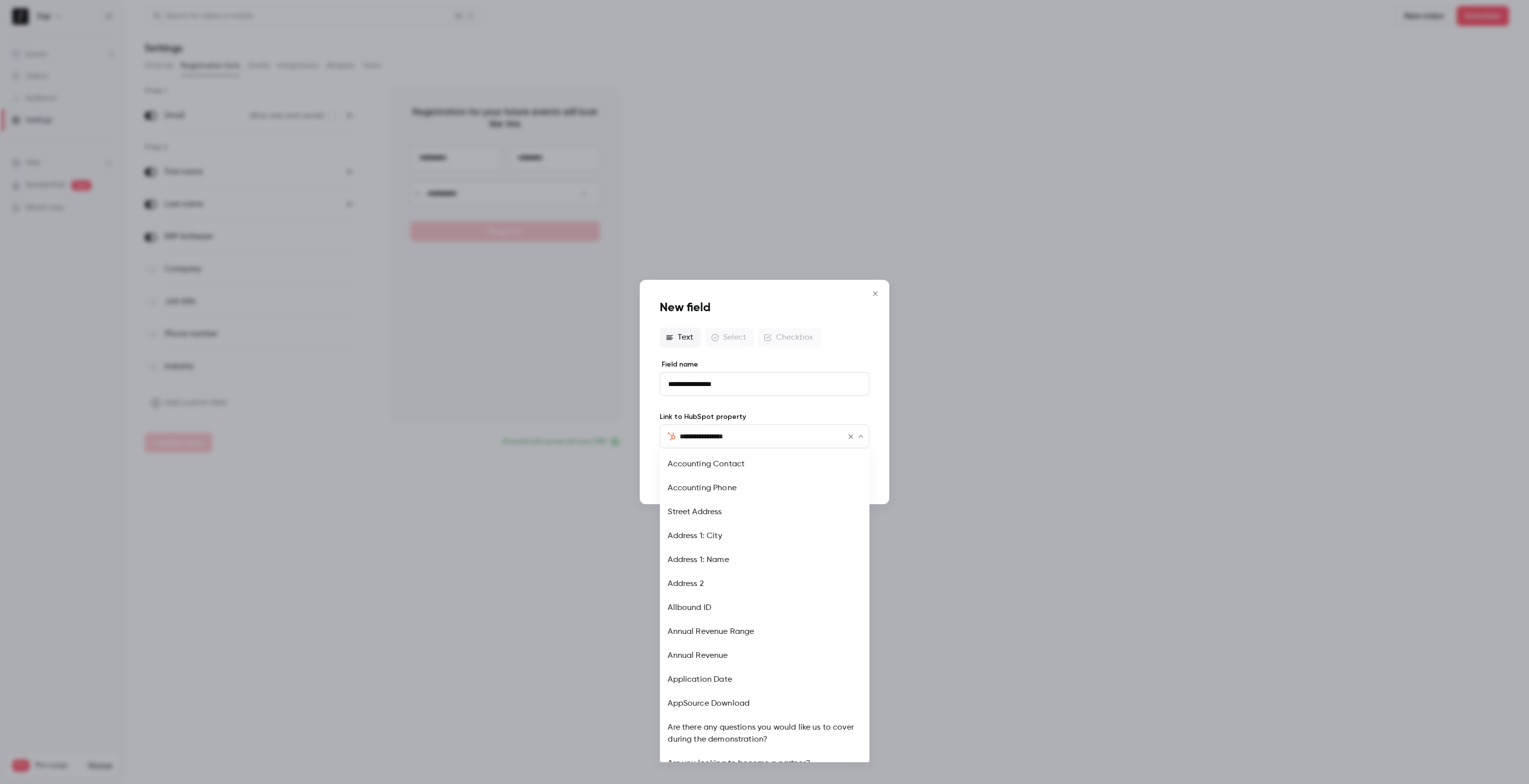
scroll to position [2766, 0]
click at [851, 436] on icon "Clear" at bounding box center [850, 437] width 4 height 4
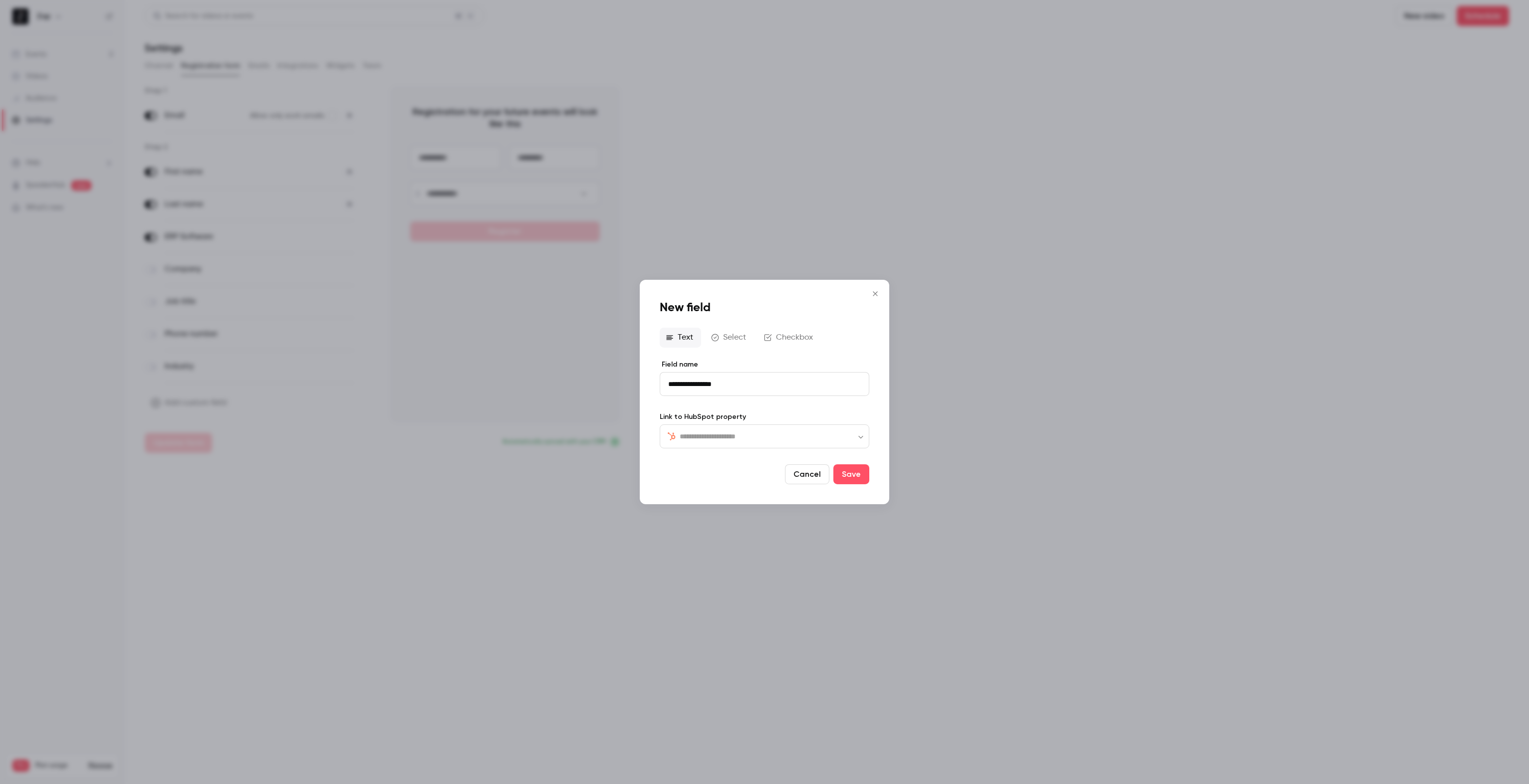
click at [737, 384] on input "**********" at bounding box center [765, 383] width 210 height 24
click at [737, 439] on input "text" at bounding box center [770, 436] width 182 height 12
click at [727, 464] on li "Marketing Contact" at bounding box center [765, 464] width 210 height 24
type input "**********"
click at [729, 383] on input "**********" at bounding box center [765, 383] width 210 height 24
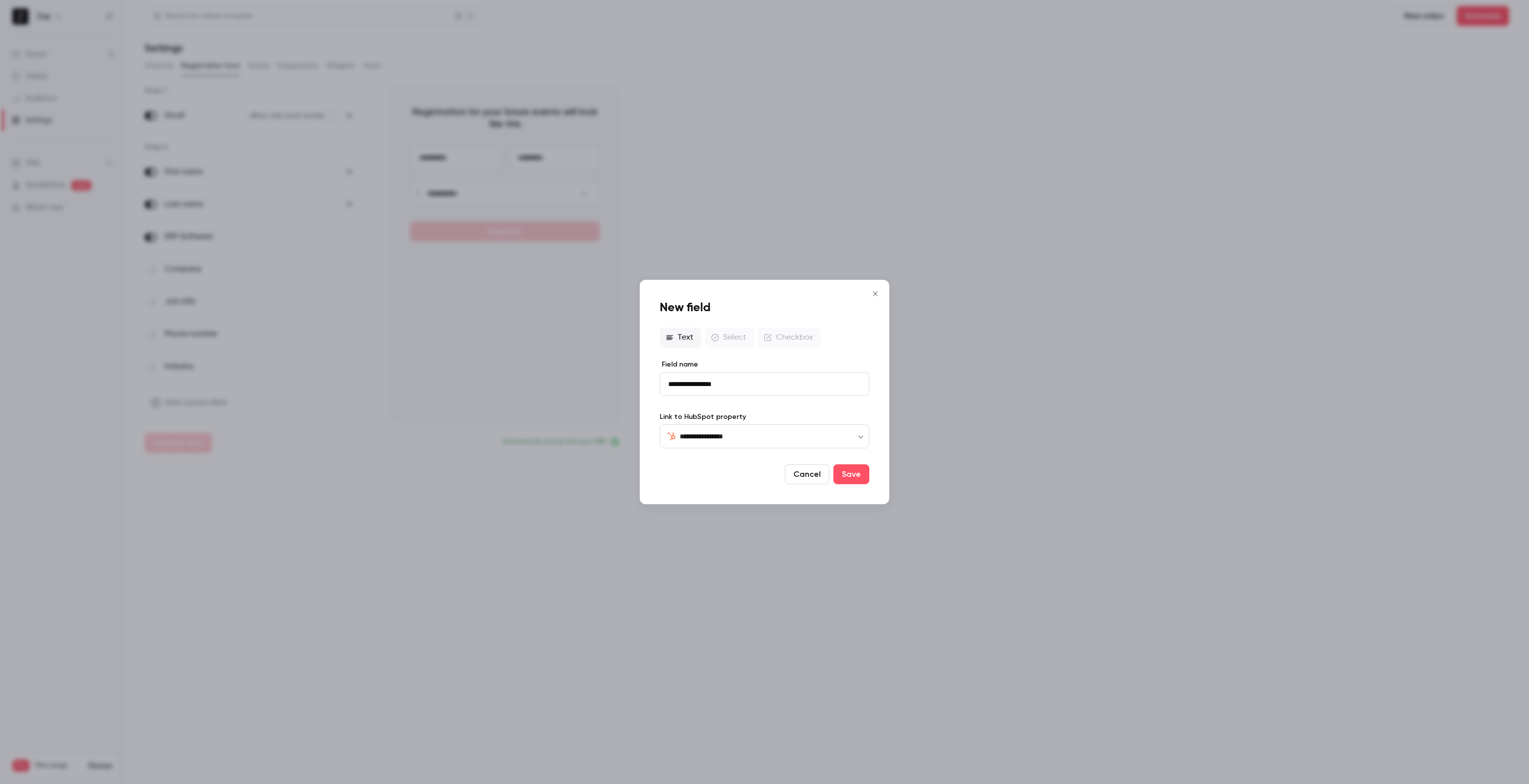
click at [781, 341] on div "Text Select Checkbox" at bounding box center [765, 338] width 210 height 20
click at [848, 435] on icon "Clear" at bounding box center [850, 436] width 8 height 8
click at [861, 435] on icon "Open" at bounding box center [860, 437] width 8 height 8
click at [732, 415] on label "Link to HubSpot property" at bounding box center [765, 417] width 210 height 10
click at [779, 329] on button "Checkbox" at bounding box center [789, 338] width 63 height 20
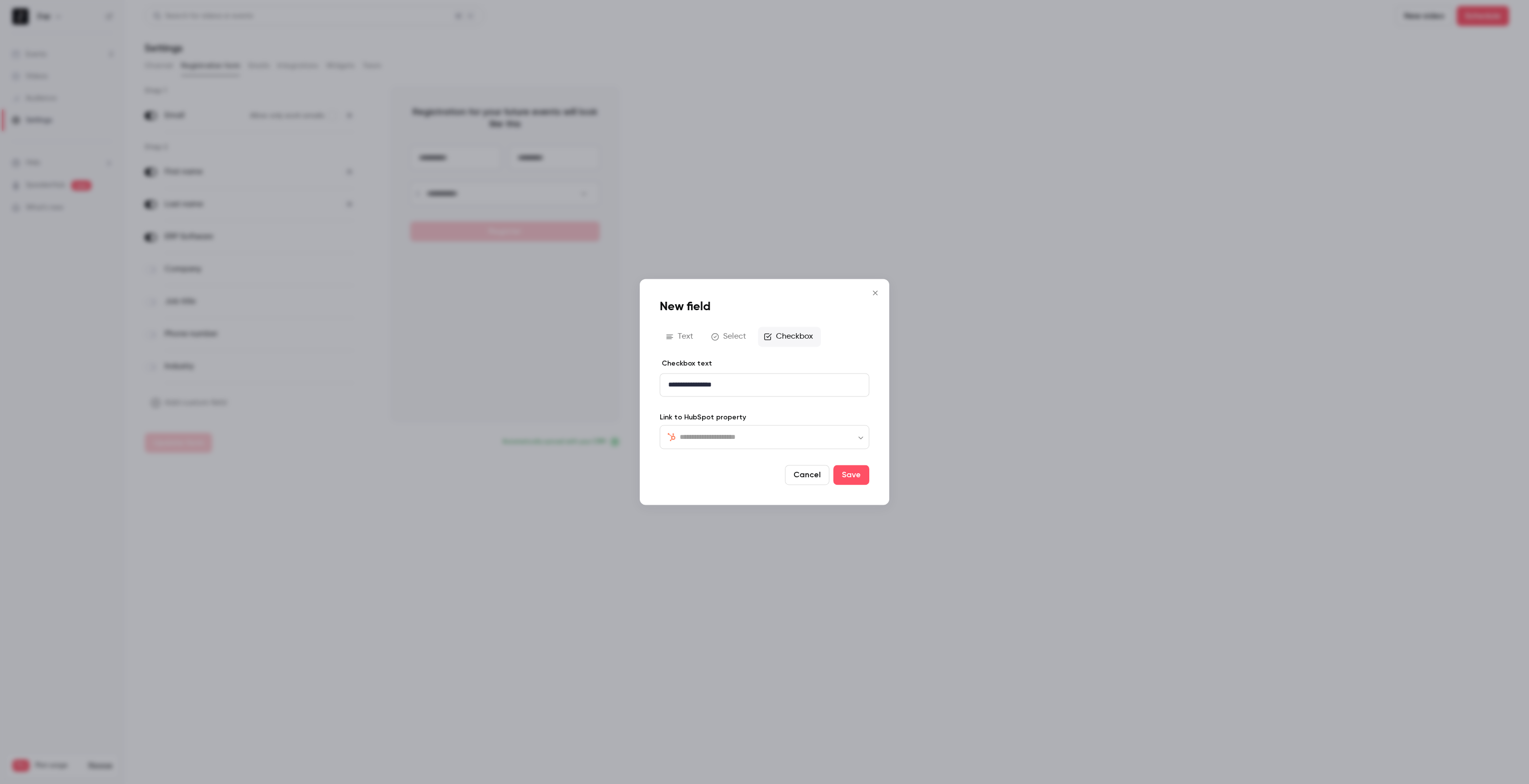
click at [768, 435] on input "text" at bounding box center [770, 437] width 182 height 12
click at [728, 438] on input "text" at bounding box center [770, 437] width 182 height 12
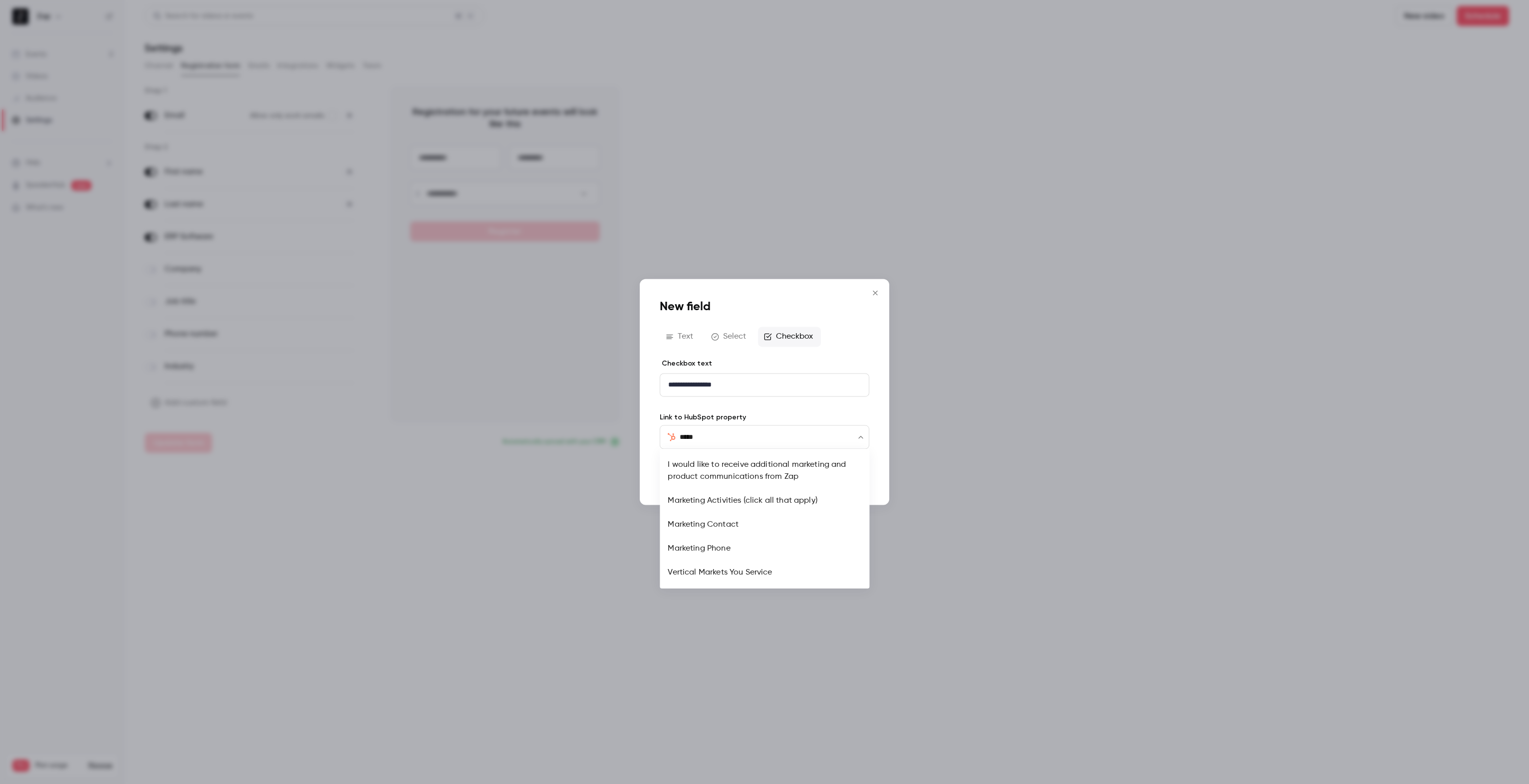
type input "******"
click at [724, 465] on li "I would like to receive additional marketing and product communications from Zap" at bounding box center [765, 471] width 210 height 36
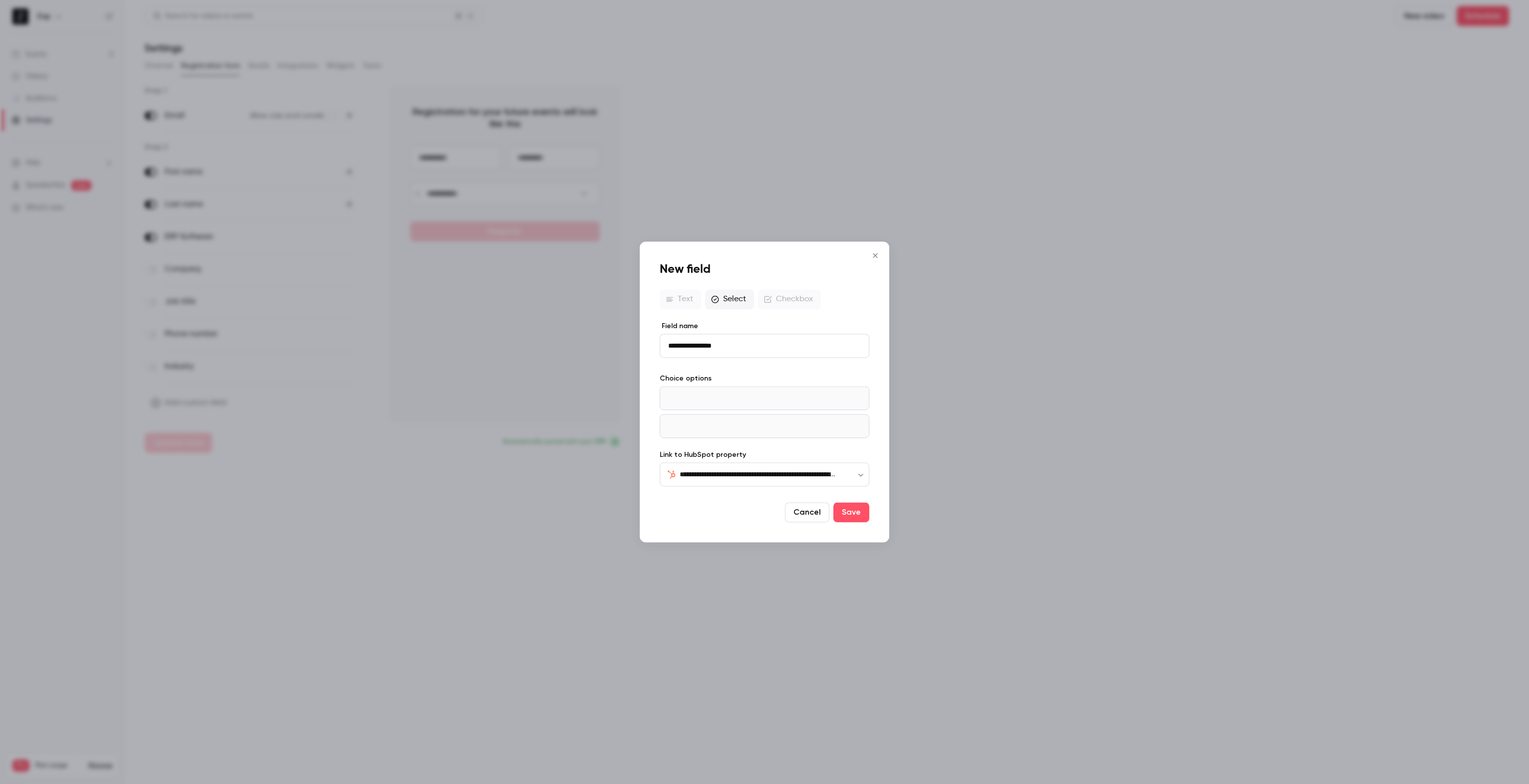
click at [710, 345] on input "**********" at bounding box center [765, 345] width 210 height 24
click at [813, 510] on button "Cancel" at bounding box center [807, 513] width 44 height 20
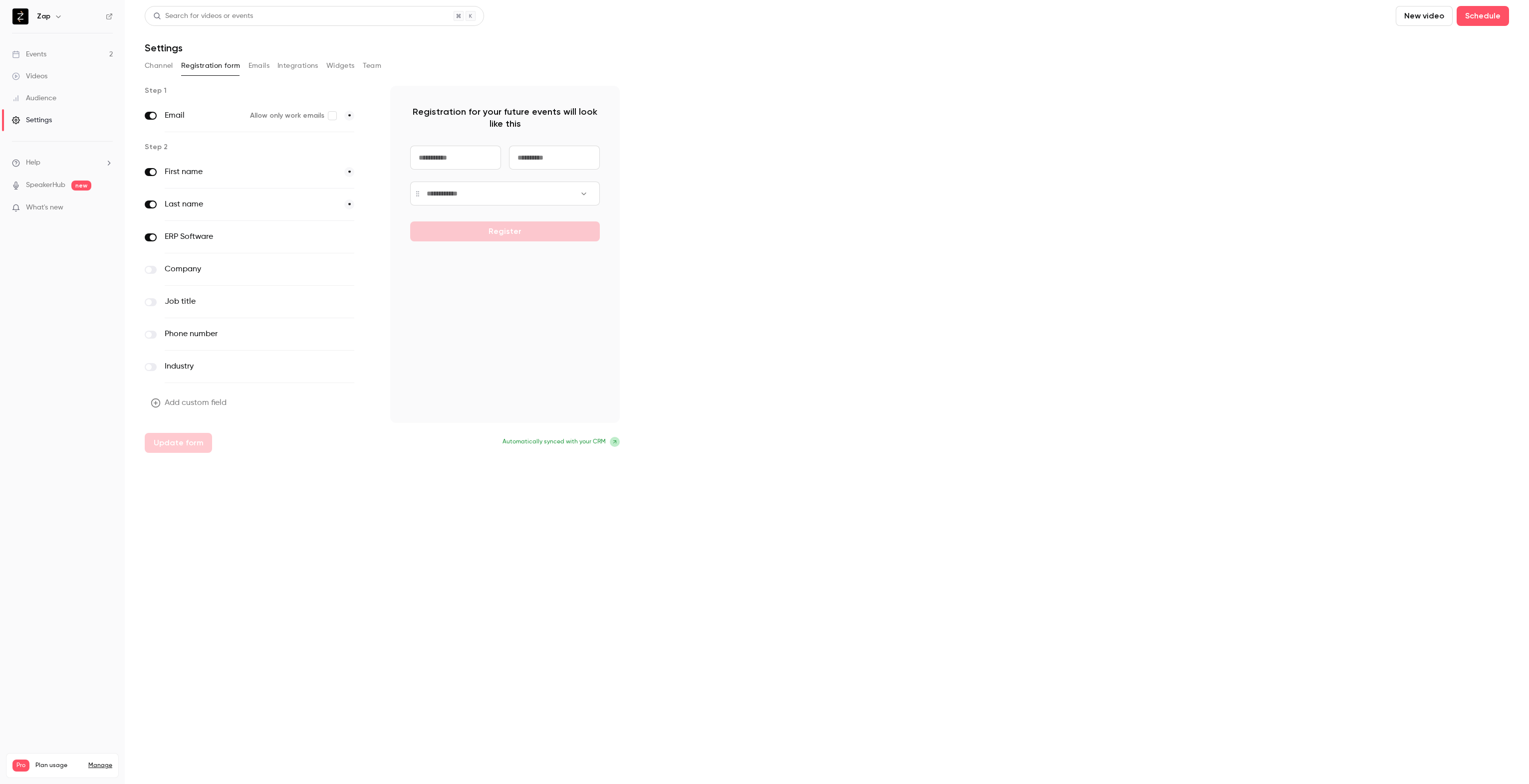
click at [152, 271] on label at bounding box center [151, 270] width 12 height 8
click at [150, 299] on span at bounding box center [148, 302] width 6 height 6
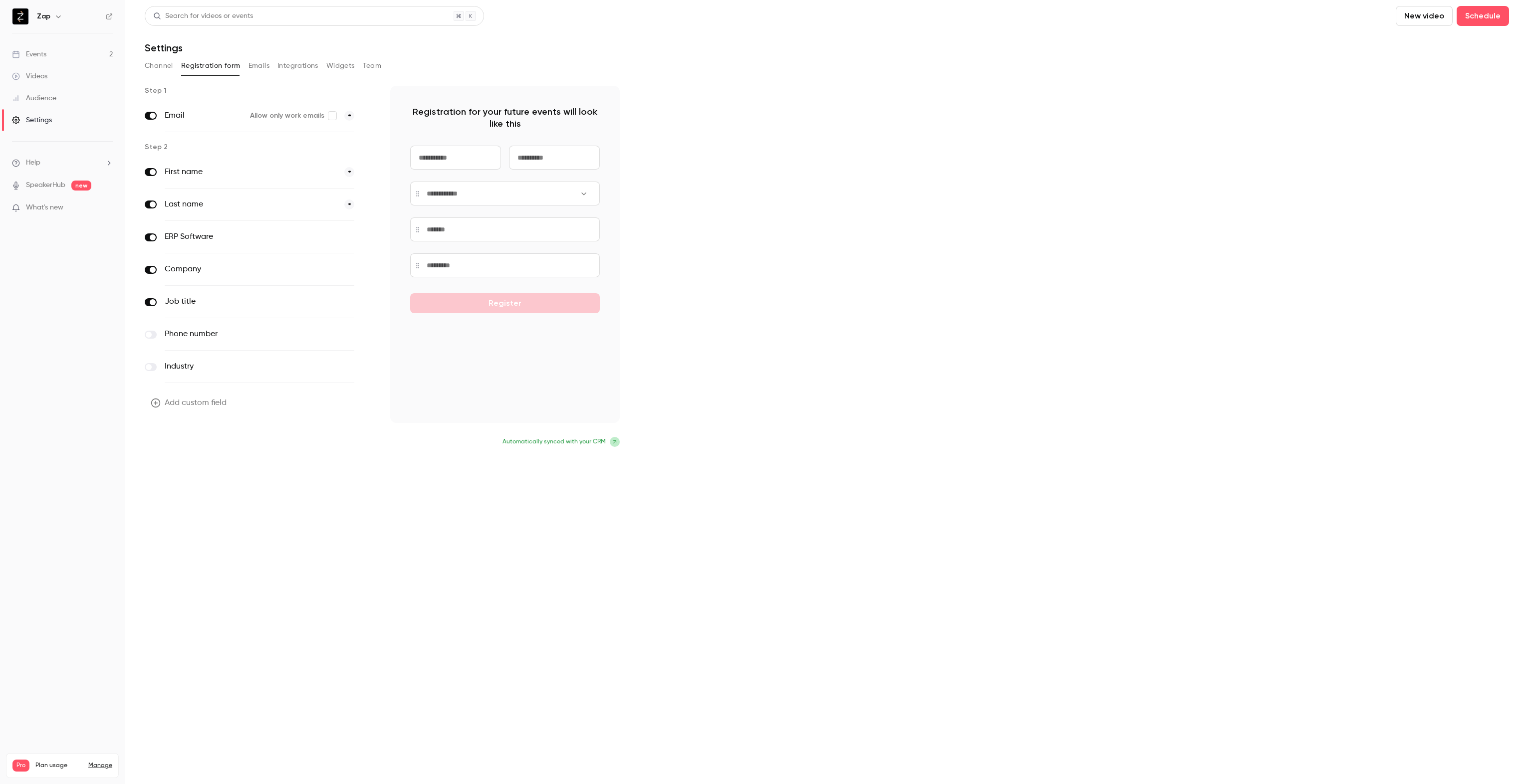
click at [179, 440] on button "Update form" at bounding box center [178, 443] width 67 height 20
click at [260, 66] on button "Emails" at bounding box center [258, 66] width 21 height 16
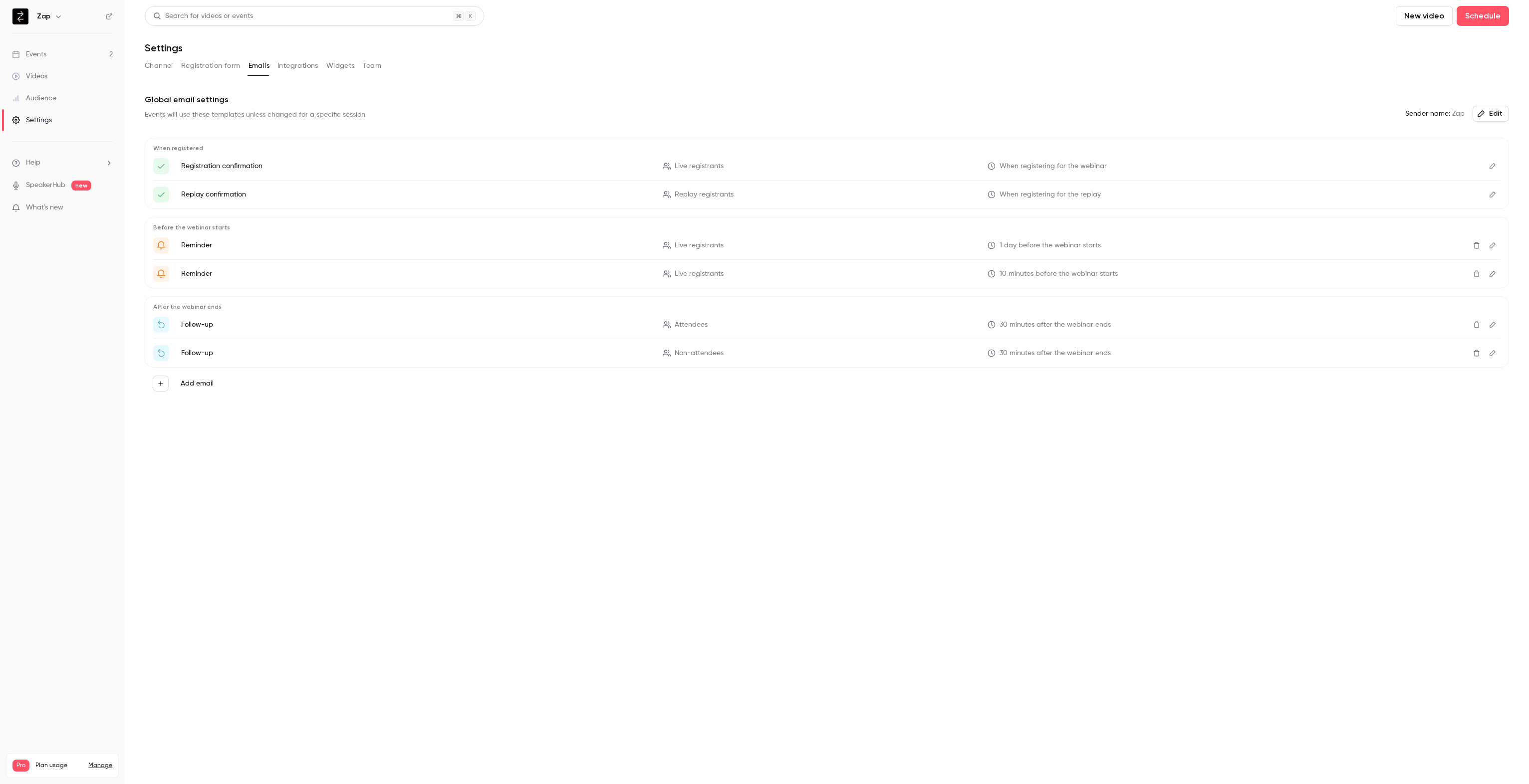
click at [1488, 114] on button "Edit" at bounding box center [1491, 114] width 36 height 16
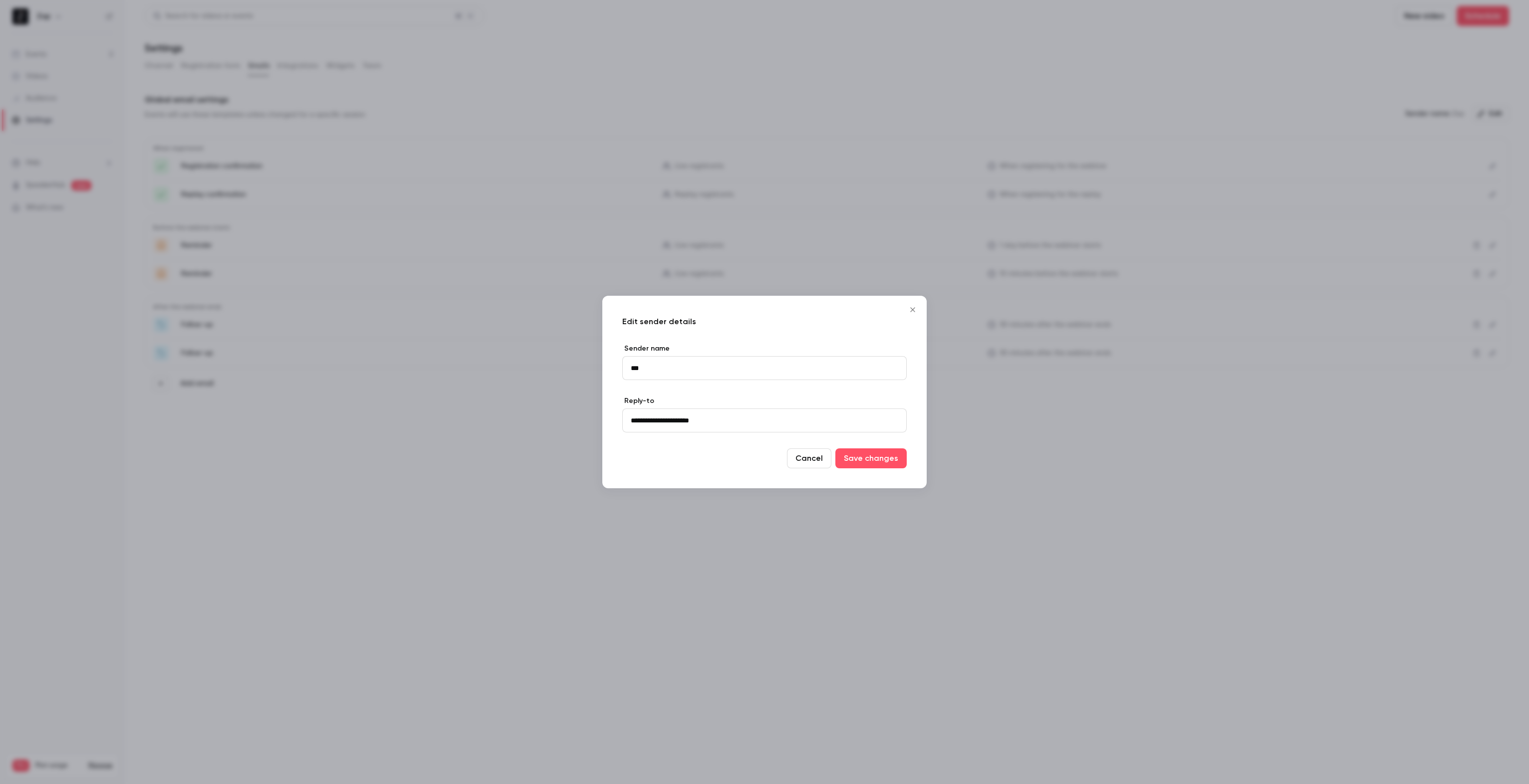
click at [662, 367] on input "***" at bounding box center [764, 367] width 284 height 24
type input "**********"
click at [894, 462] on button "Save changes" at bounding box center [871, 459] width 72 height 20
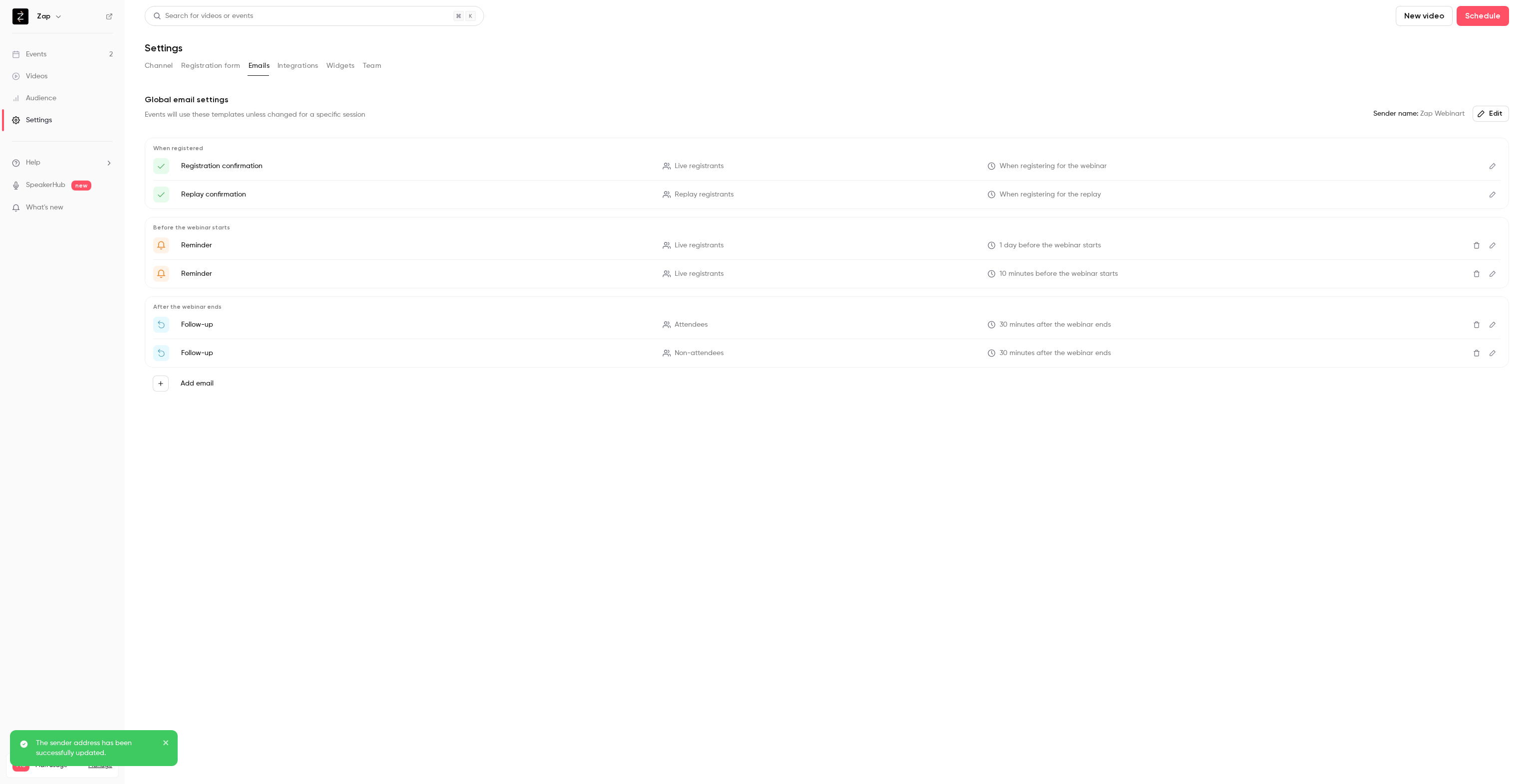
click at [1501, 116] on button "Edit" at bounding box center [1491, 114] width 36 height 16
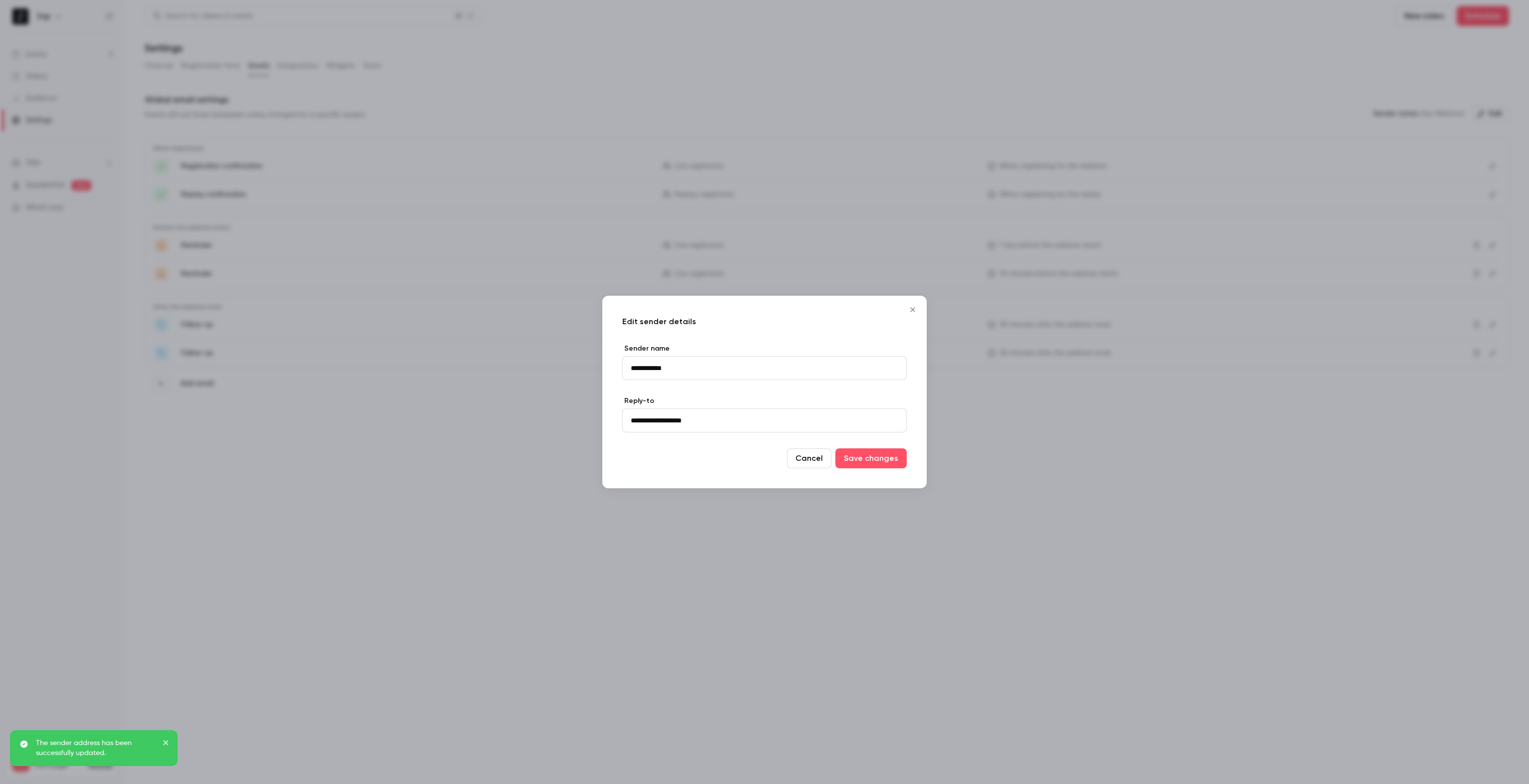
type input "**********"
click at [882, 463] on button "Save changes" at bounding box center [871, 459] width 72 height 20
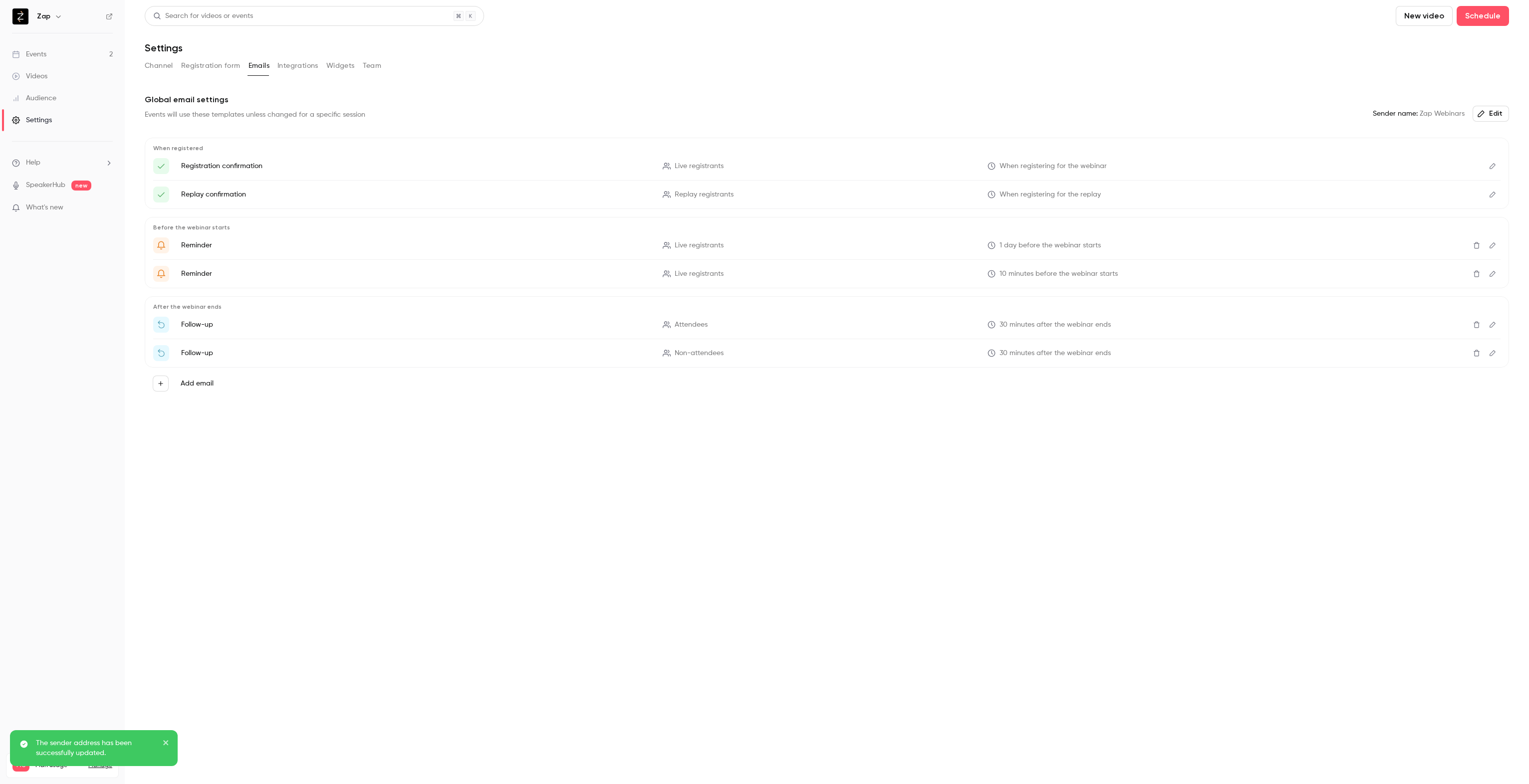
click at [1491, 167] on icon "Edit" at bounding box center [1492, 166] width 8 height 7
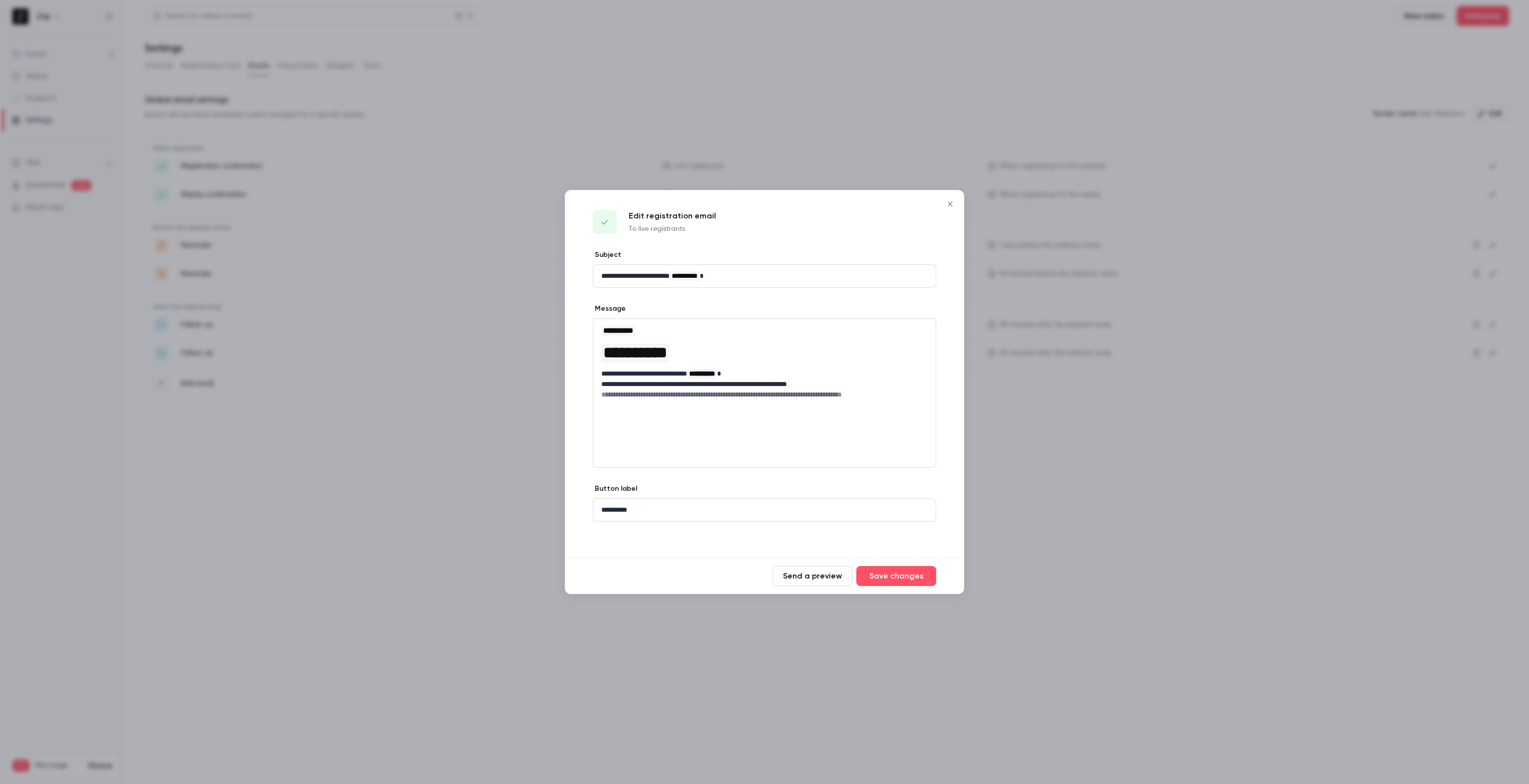
click at [824, 580] on button "Send a preview" at bounding box center [813, 576] width 80 height 20
click at [952, 204] on icon "Close" at bounding box center [950, 204] width 12 height 8
